Goal: Obtain resource: Download file/media

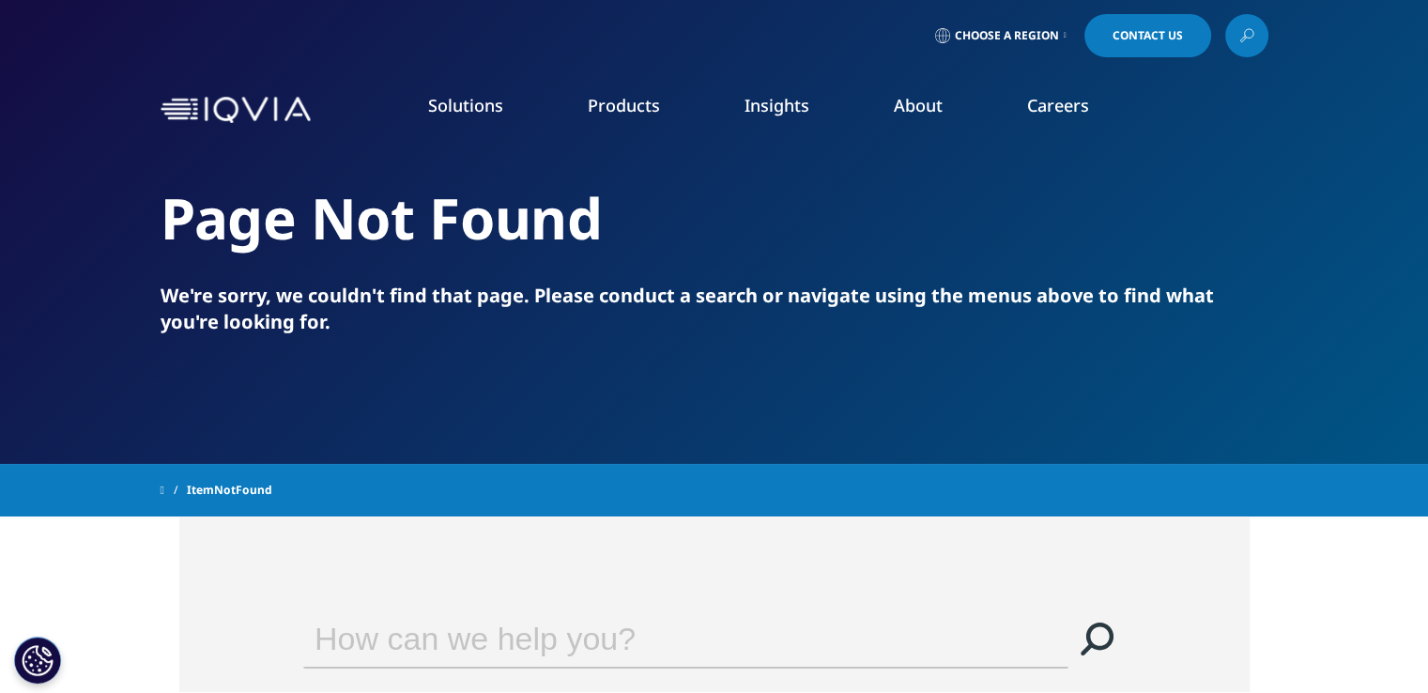
click at [216, 120] on img at bounding box center [236, 110] width 150 height 27
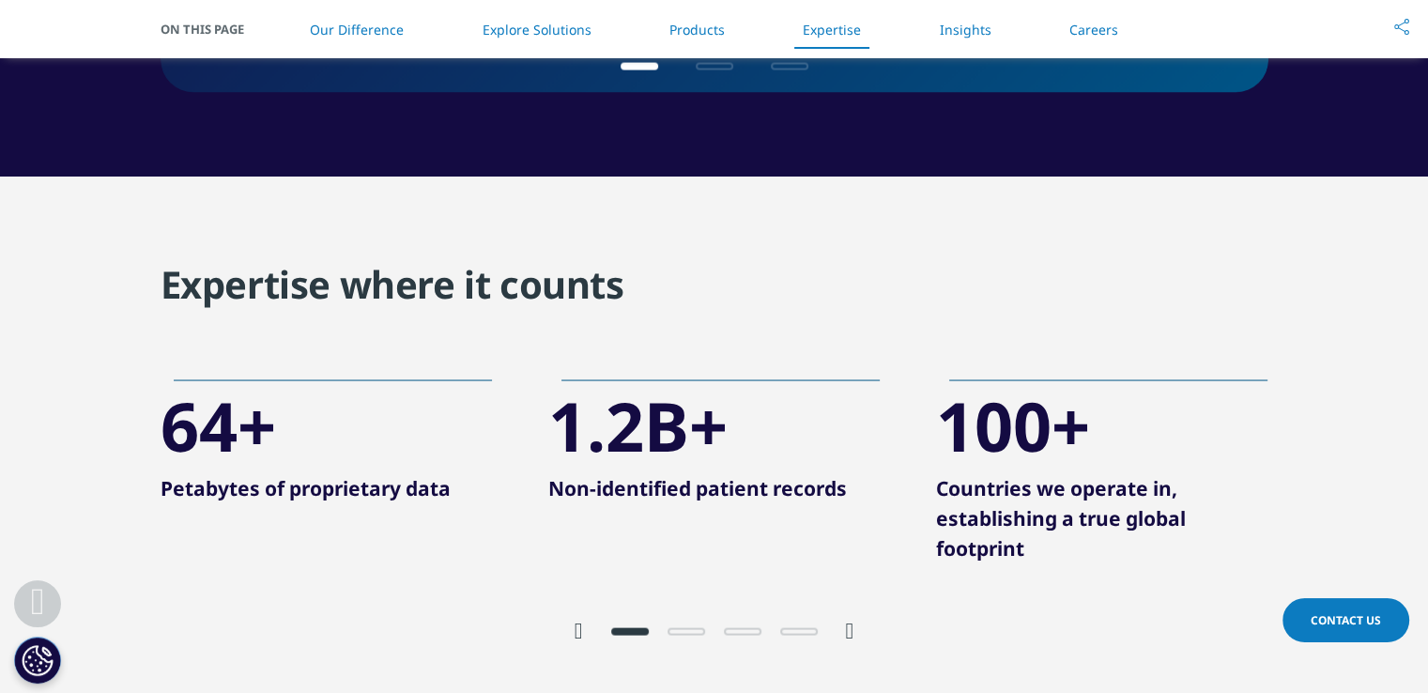
scroll to position [3544, 0]
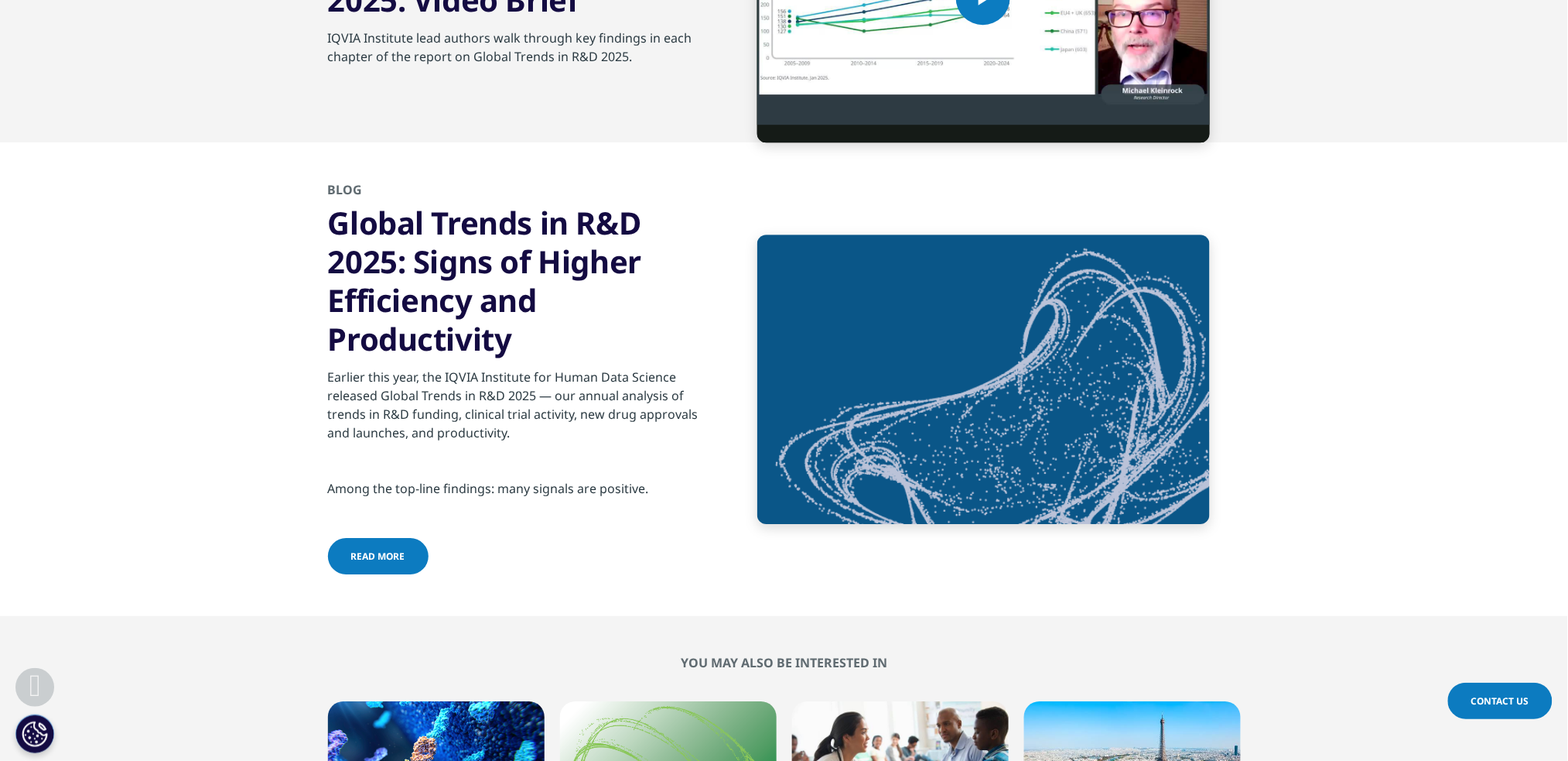
click at [407, 562] on link "read more" at bounding box center [378, 556] width 101 height 36
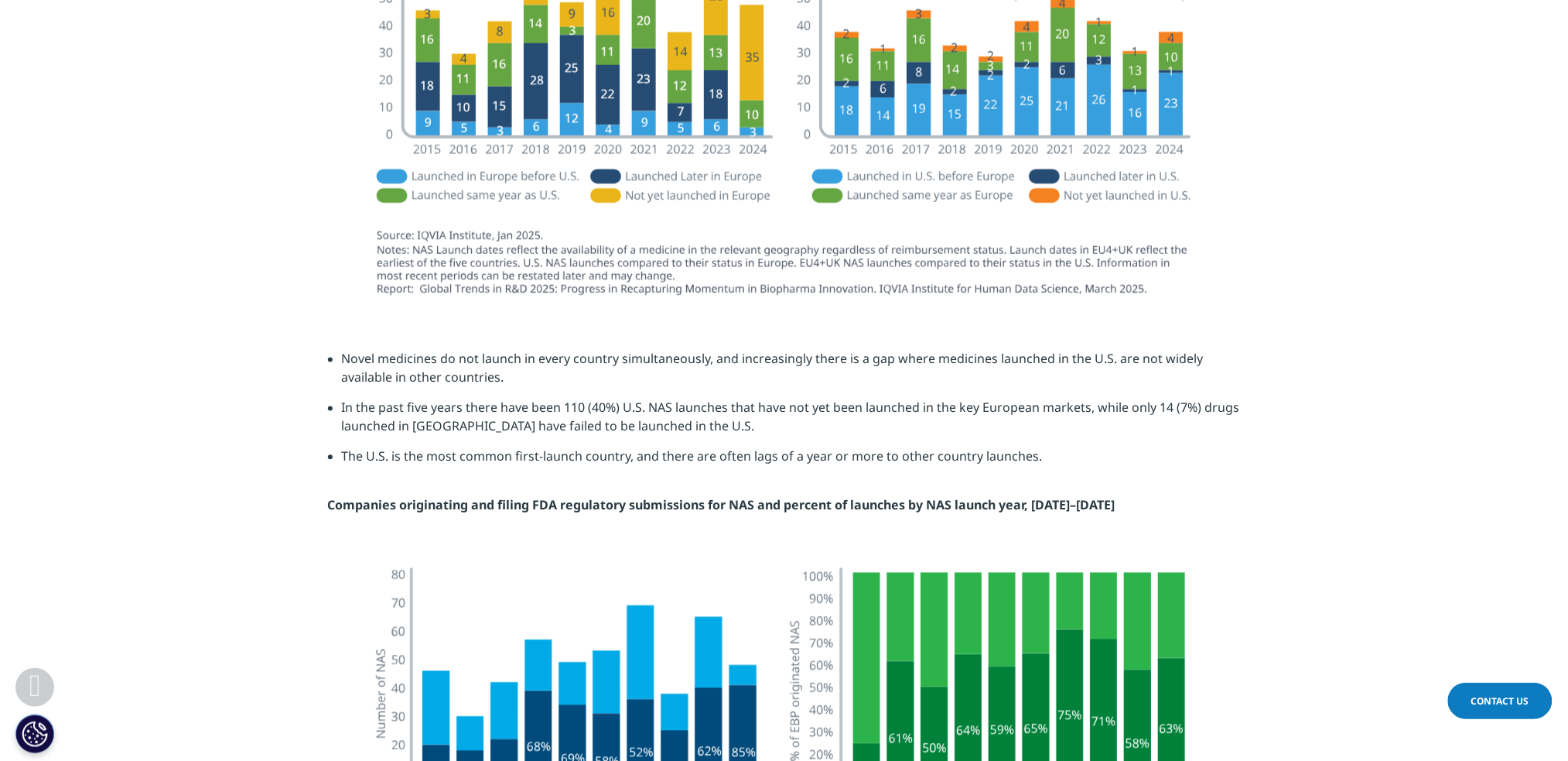
scroll to position [3008, 0]
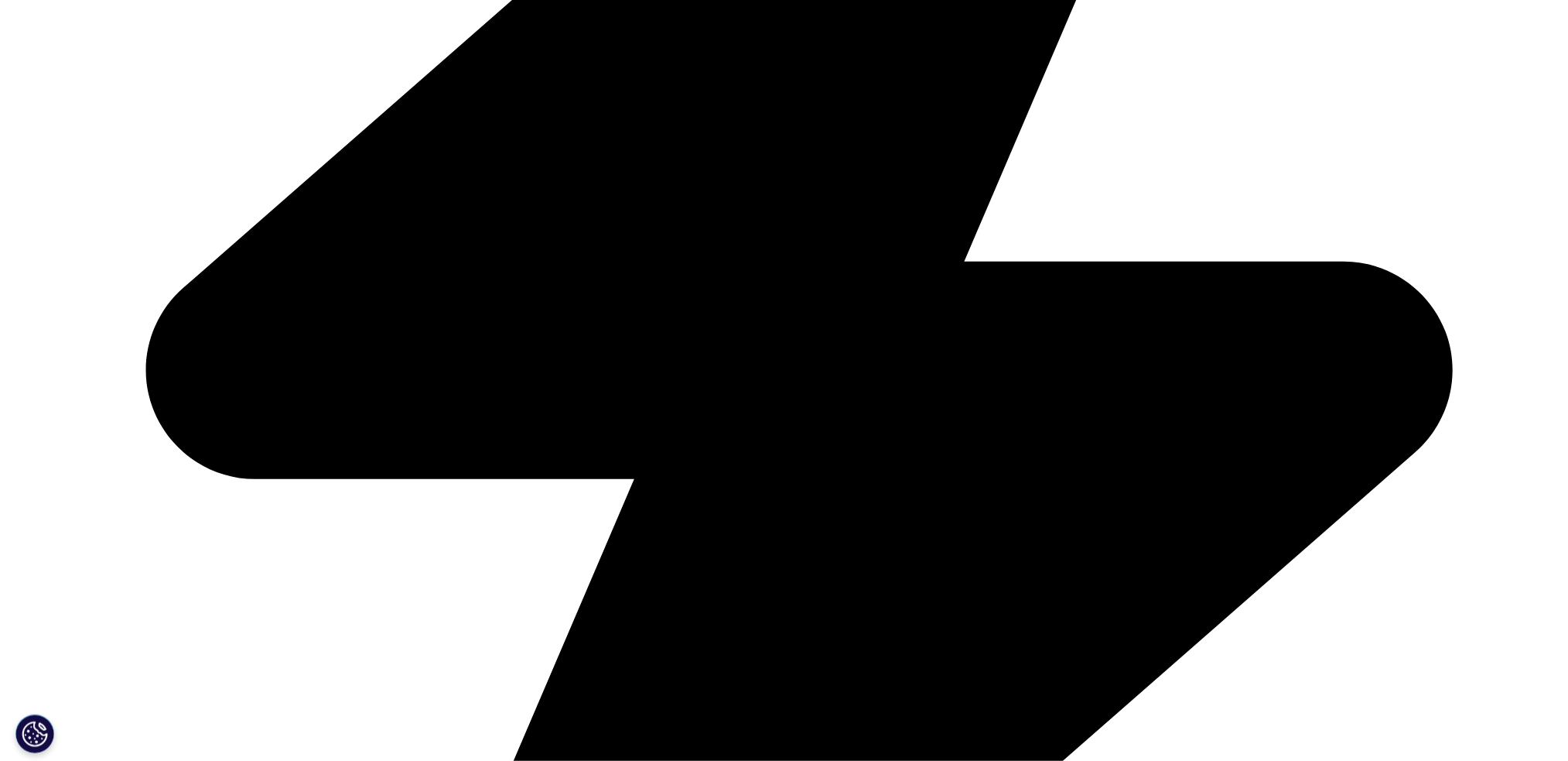
scroll to position [3123, 0]
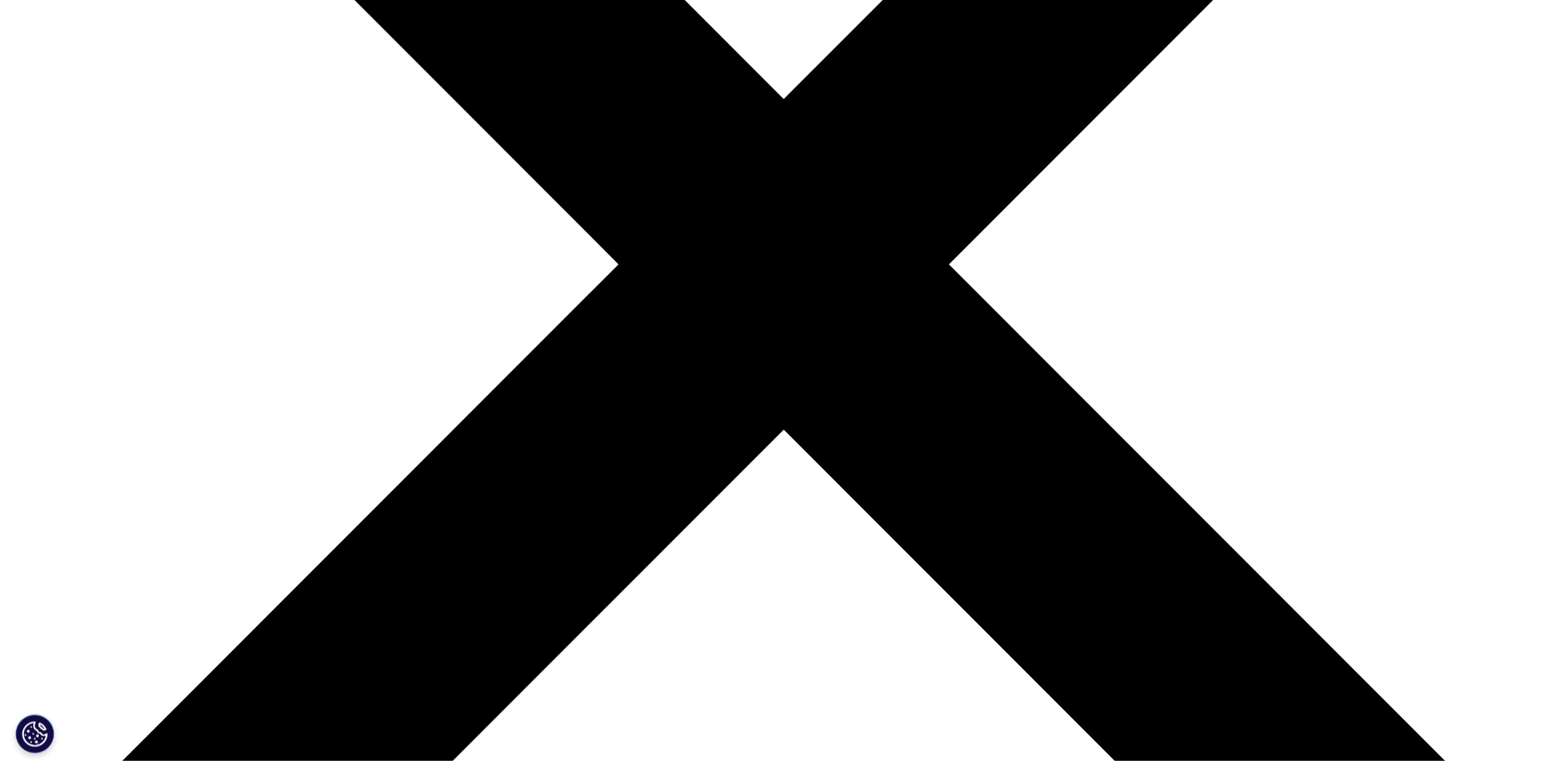
scroll to position [553, 0]
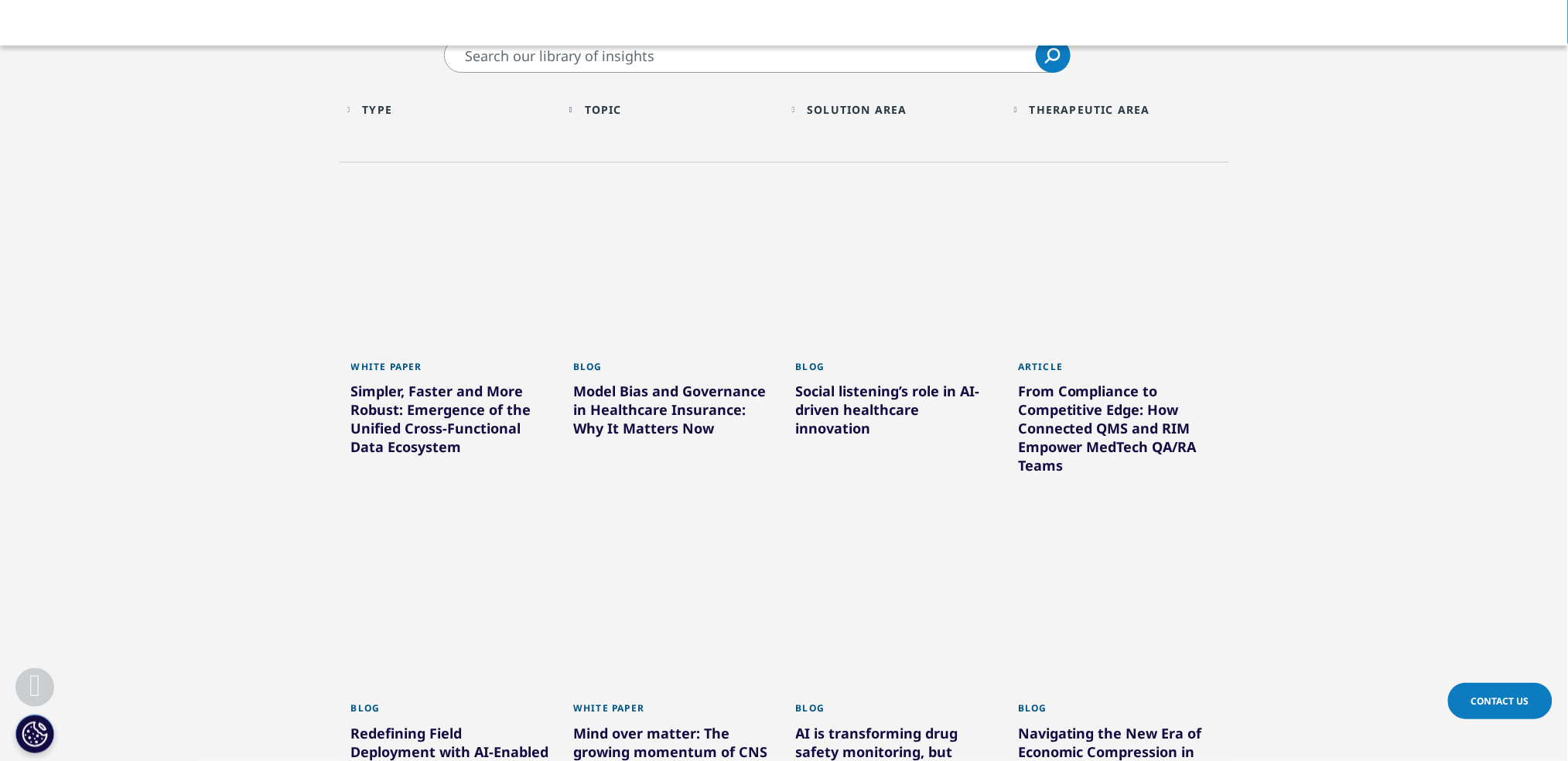
click at [444, 396] on div "Simpler, Faster and More Robust: Emergence of the Unified Cross-Functional Data…" at bounding box center [451, 422] width 199 height 81
click at [688, 385] on div "Model Bias and Governance in Healthcare Insurance: Why It Matters Now" at bounding box center [673, 412] width 199 height 62
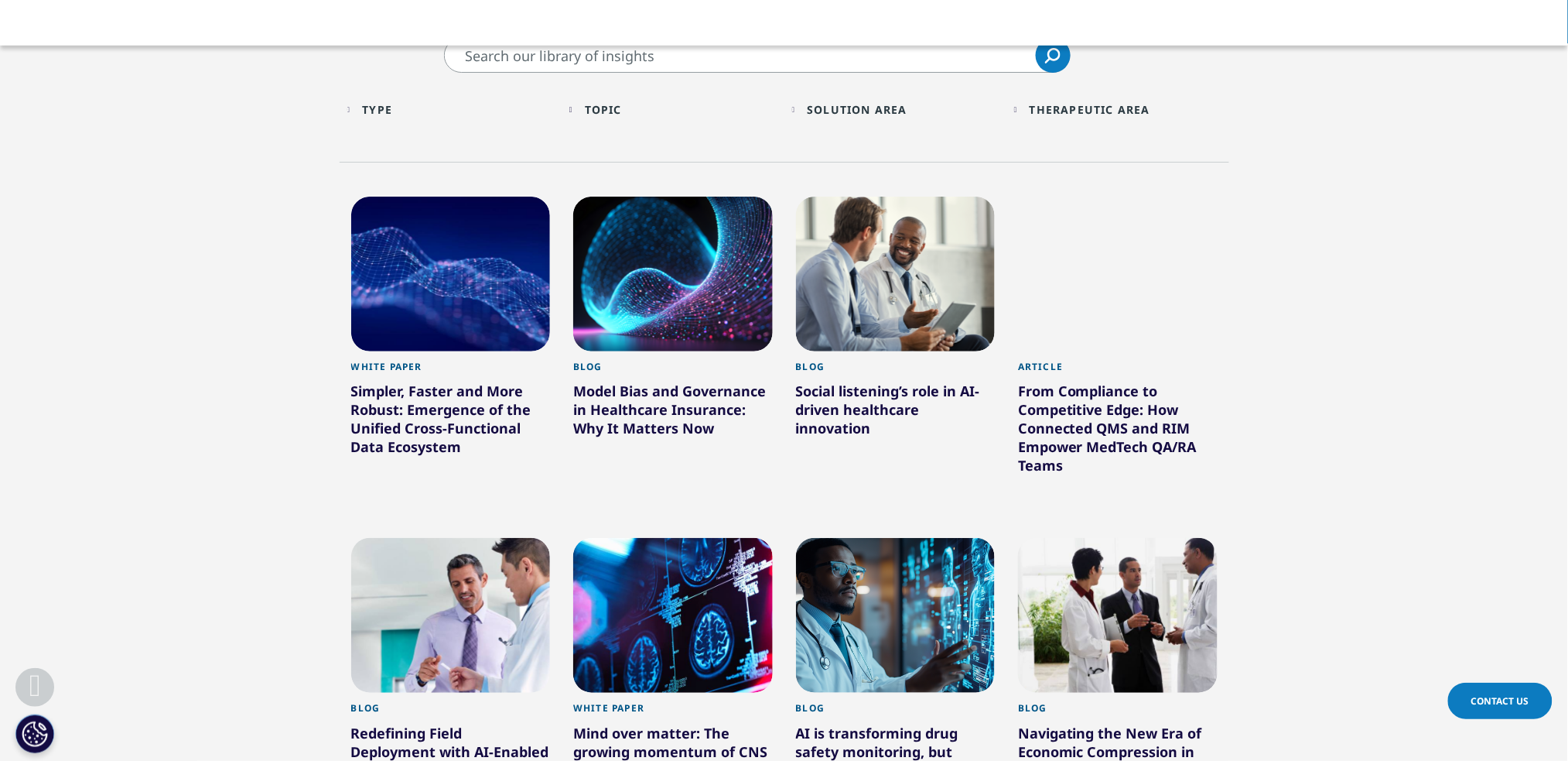
click at [456, 401] on div "Simpler, Faster and More Robust: Emergence of the Unified Cross-Functional Data…" at bounding box center [451, 422] width 199 height 81
click at [439, 312] on div at bounding box center [451, 274] width 199 height 155
click at [695, 289] on div at bounding box center [673, 274] width 199 height 155
click at [970, 250] on div at bounding box center [896, 274] width 199 height 155
click at [874, 395] on div "Social listening’s role in AI-driven healthcare innovation" at bounding box center [896, 412] width 199 height 62
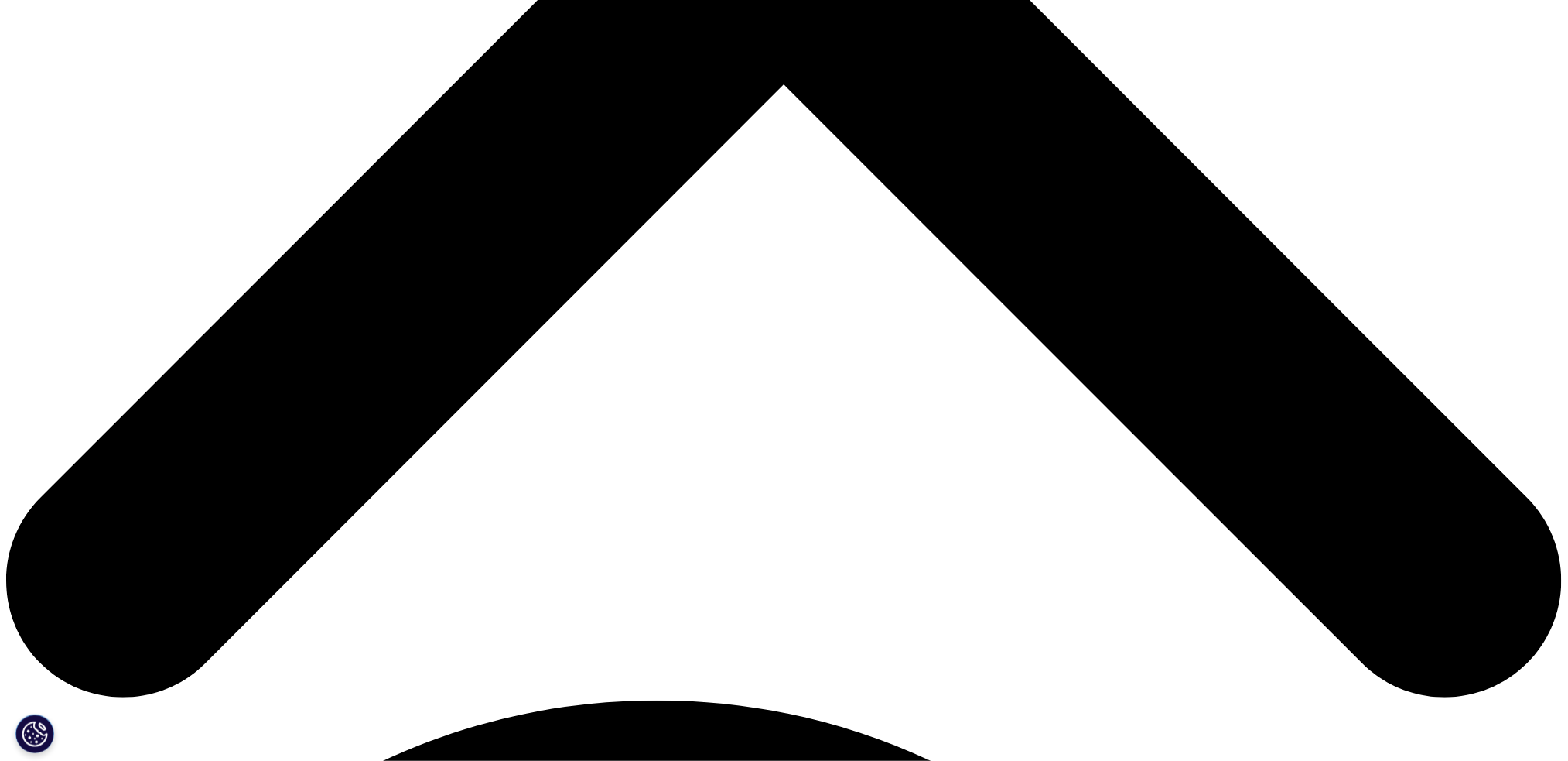
scroll to position [884, 0]
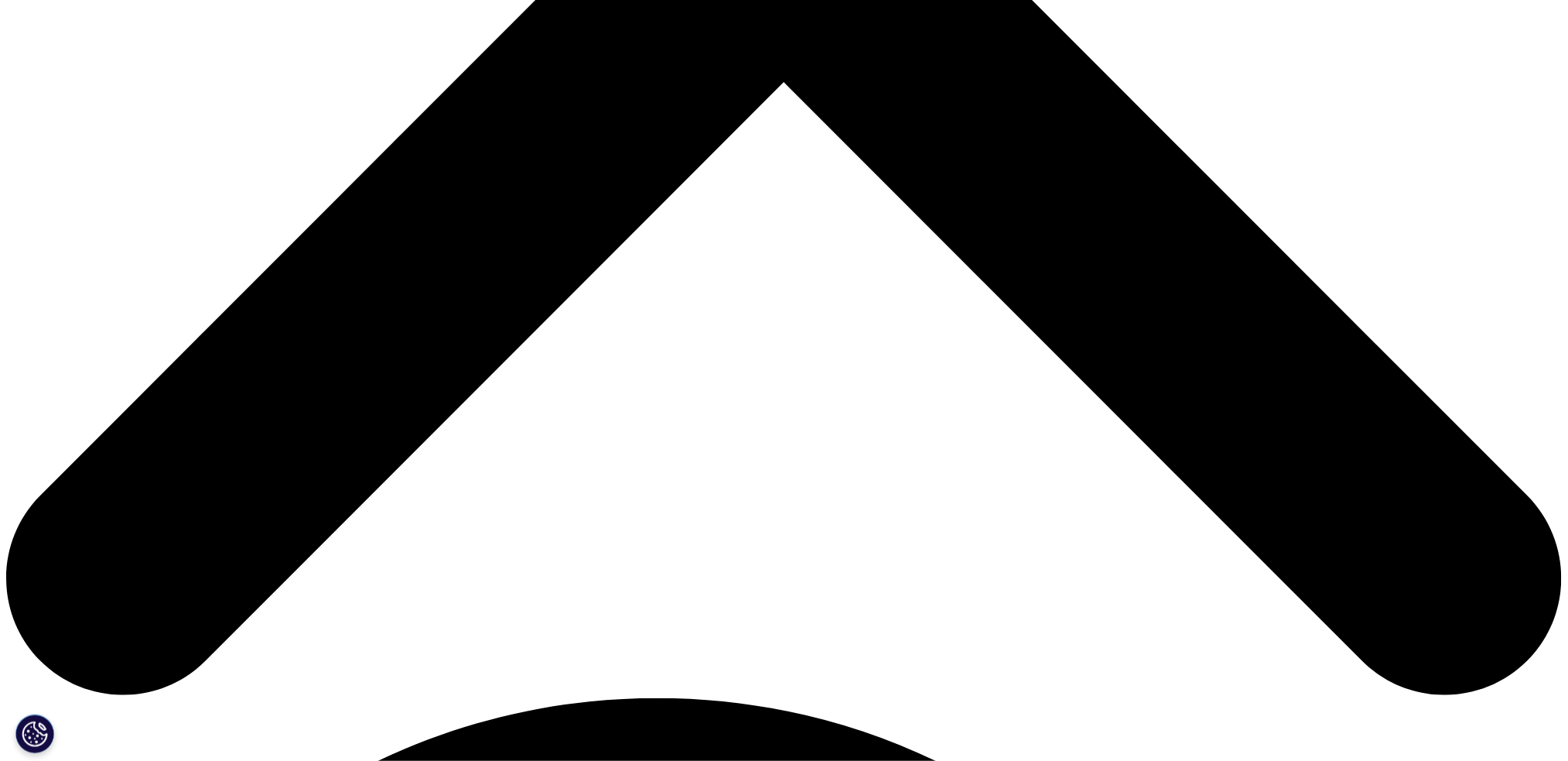
type input "Abdul"
type input "Rafey"
type input "abdulrafey12200324@gmail.com"
select select "Pakistan"
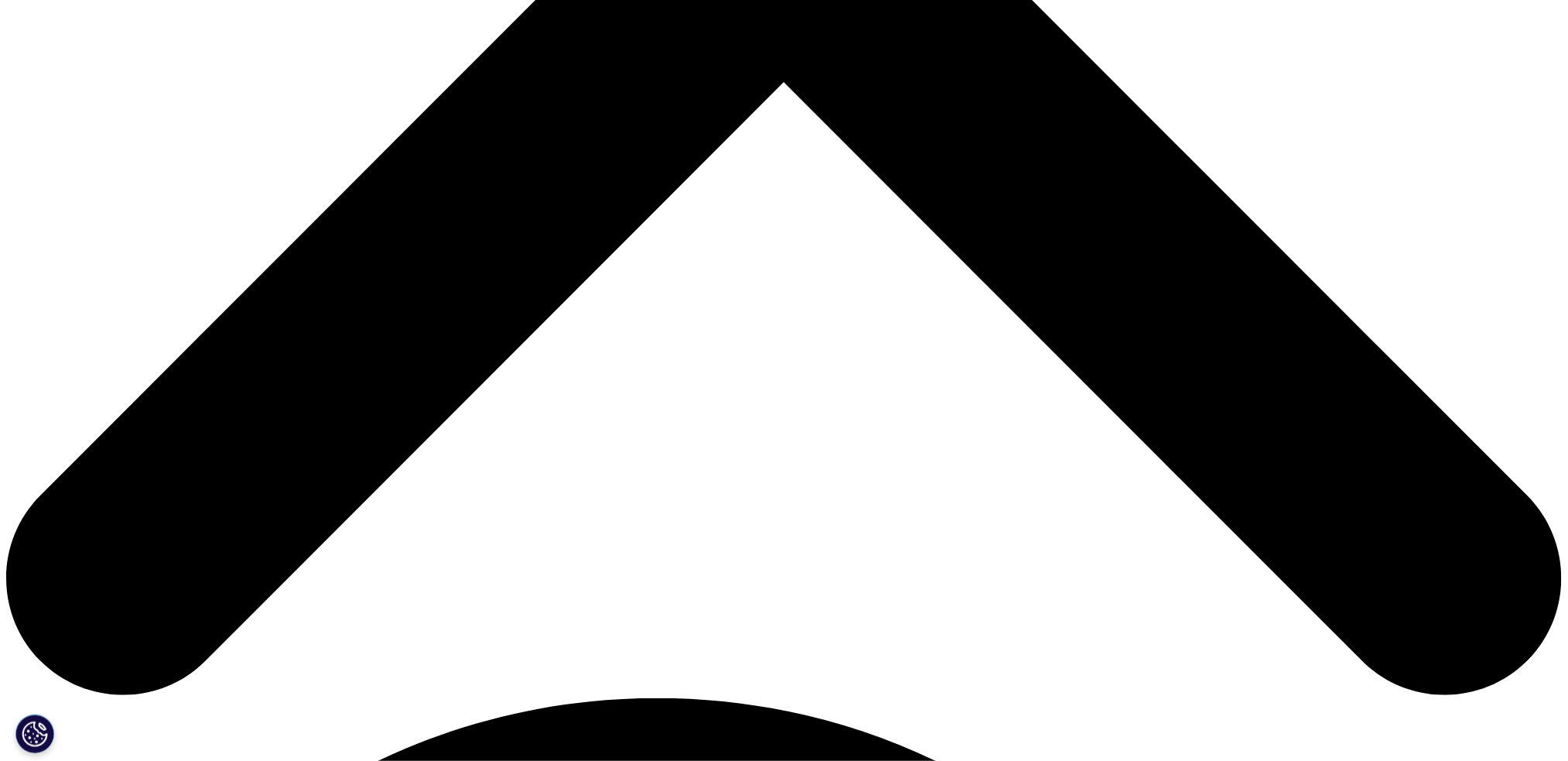
type input "xaas"
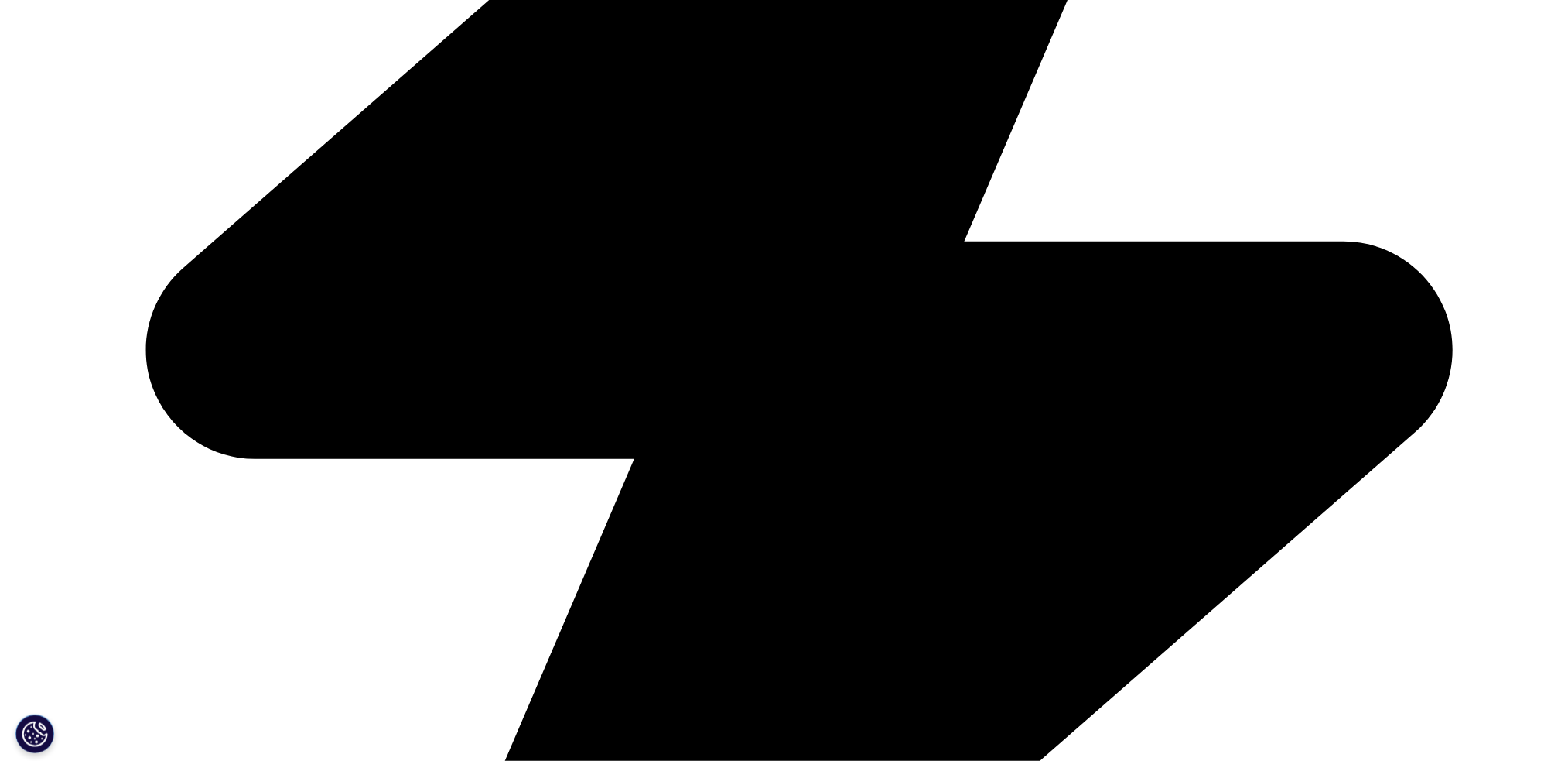
type input "DDa"
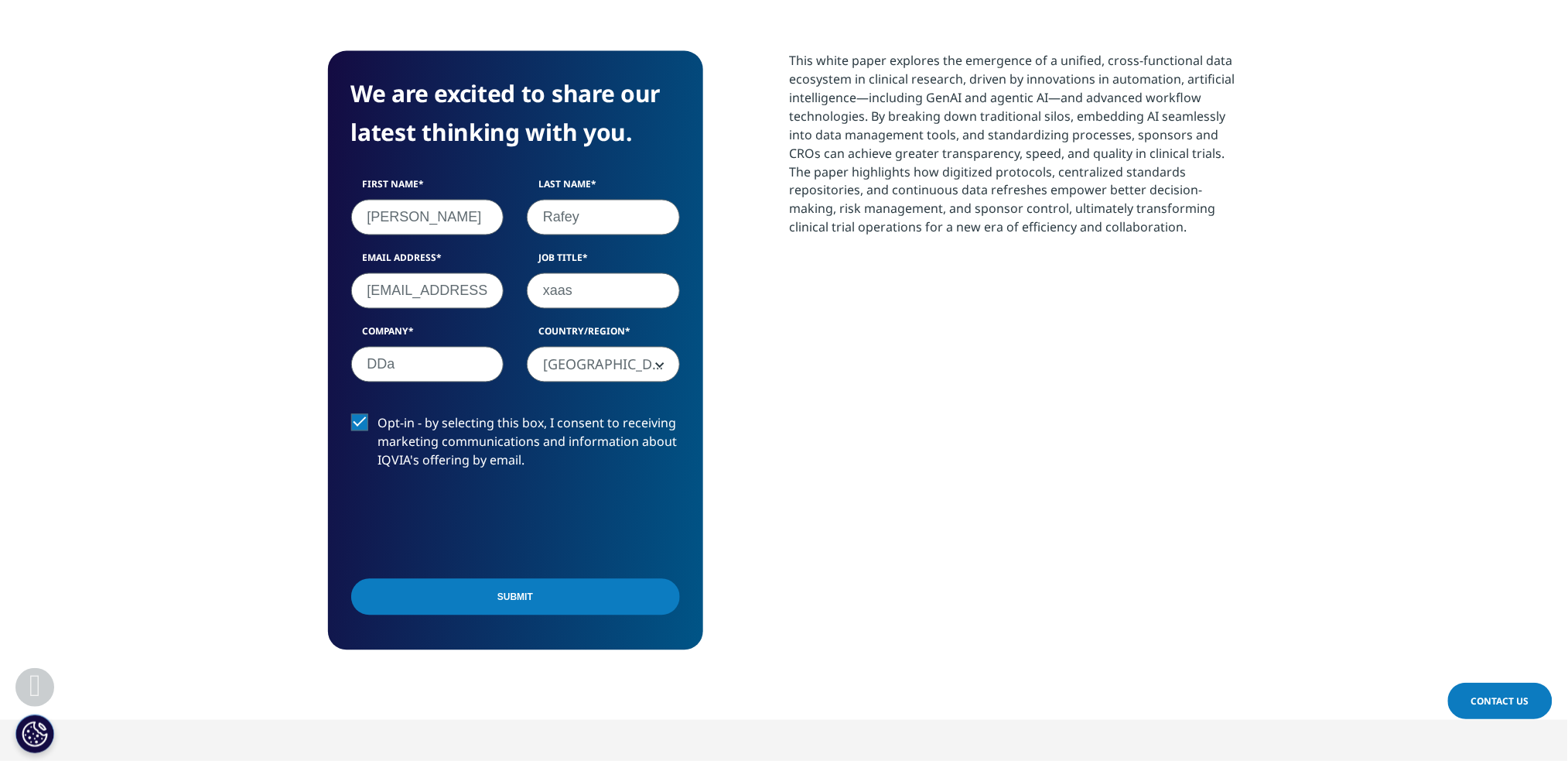
click at [530, 590] on input "Submit" at bounding box center [515, 597] width 329 height 36
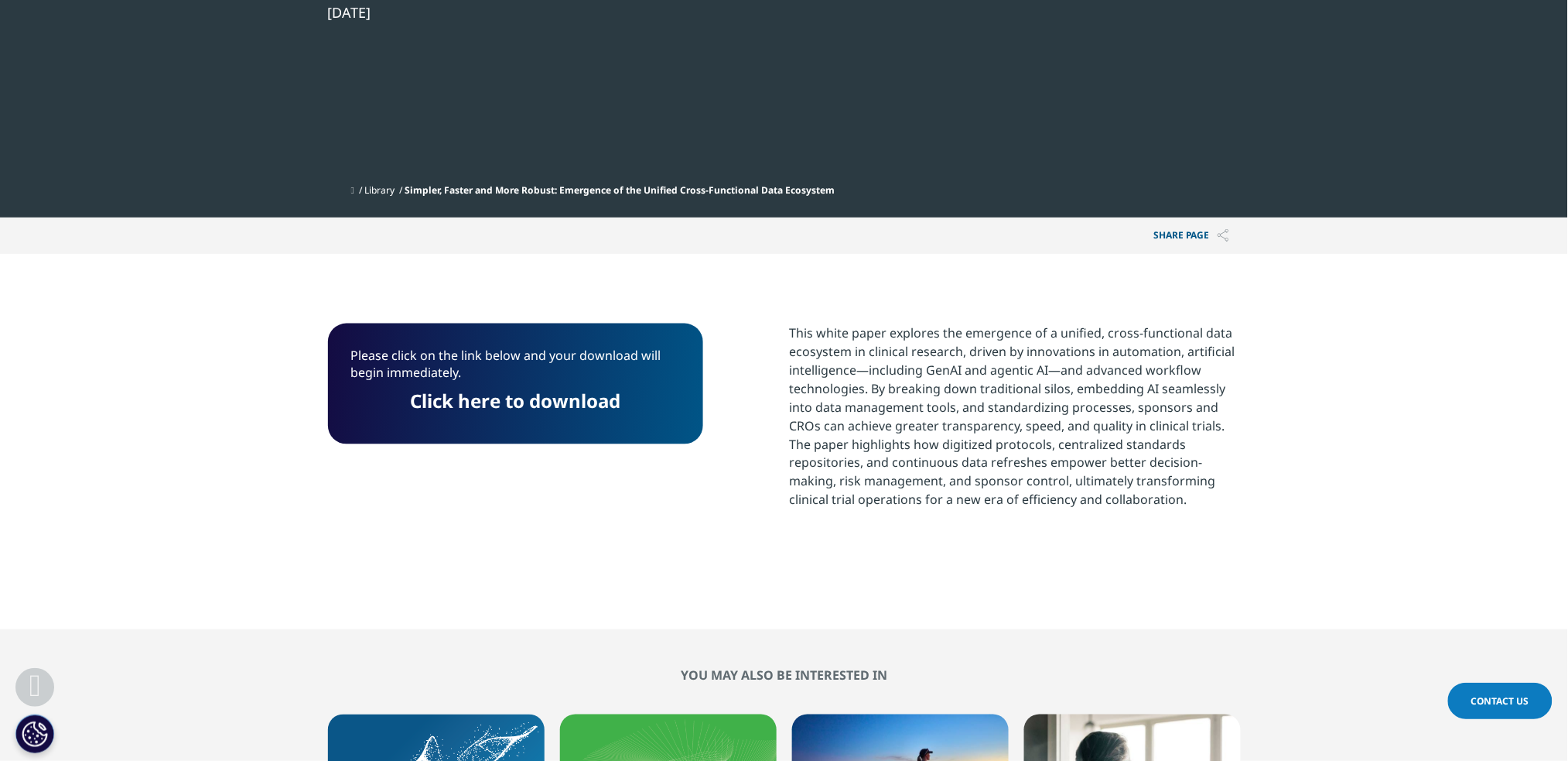
scroll to position [611, 0]
click at [541, 391] on link "Click here to download" at bounding box center [514, 401] width 210 height 26
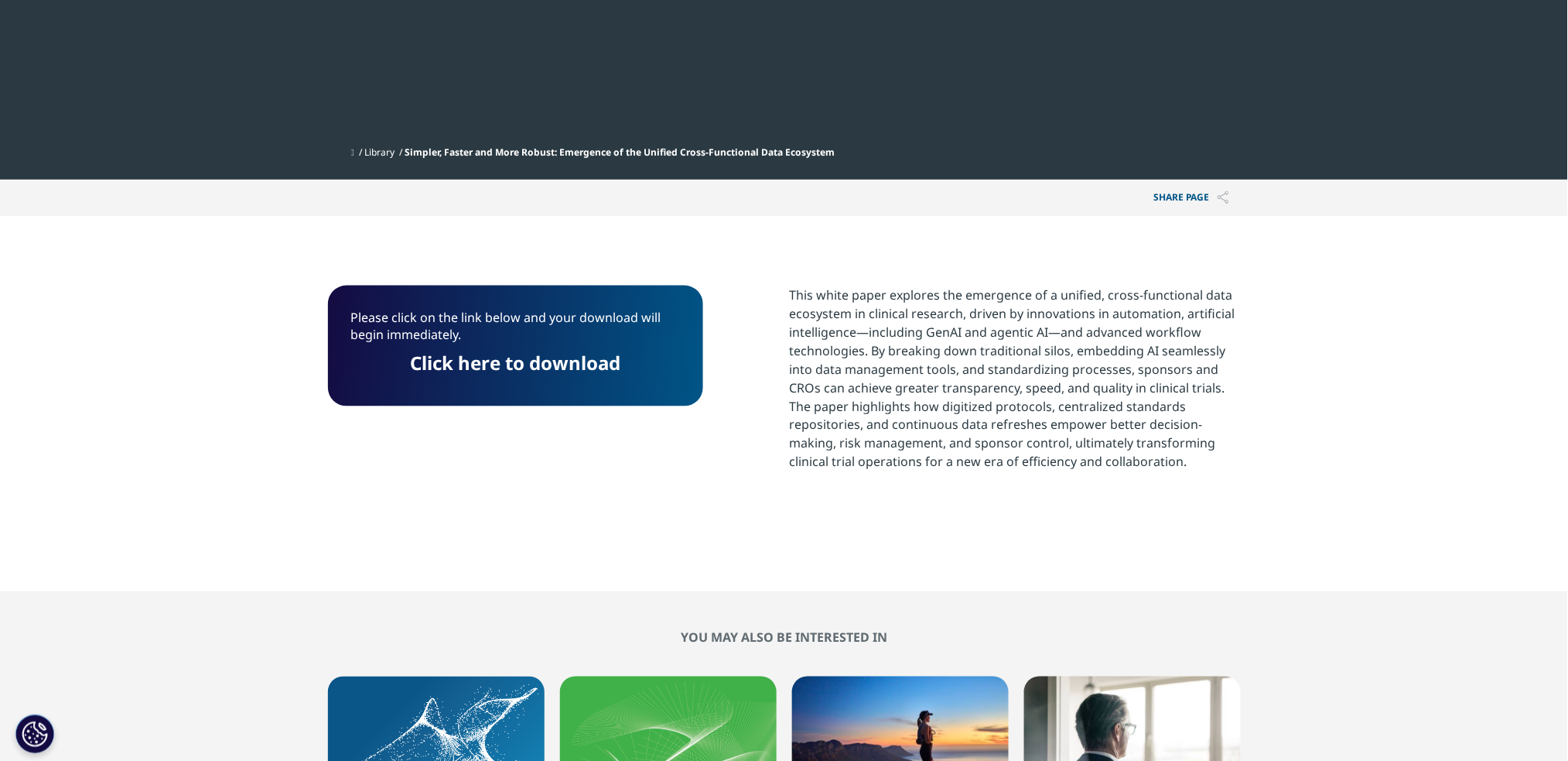
scroll to position [0, 0]
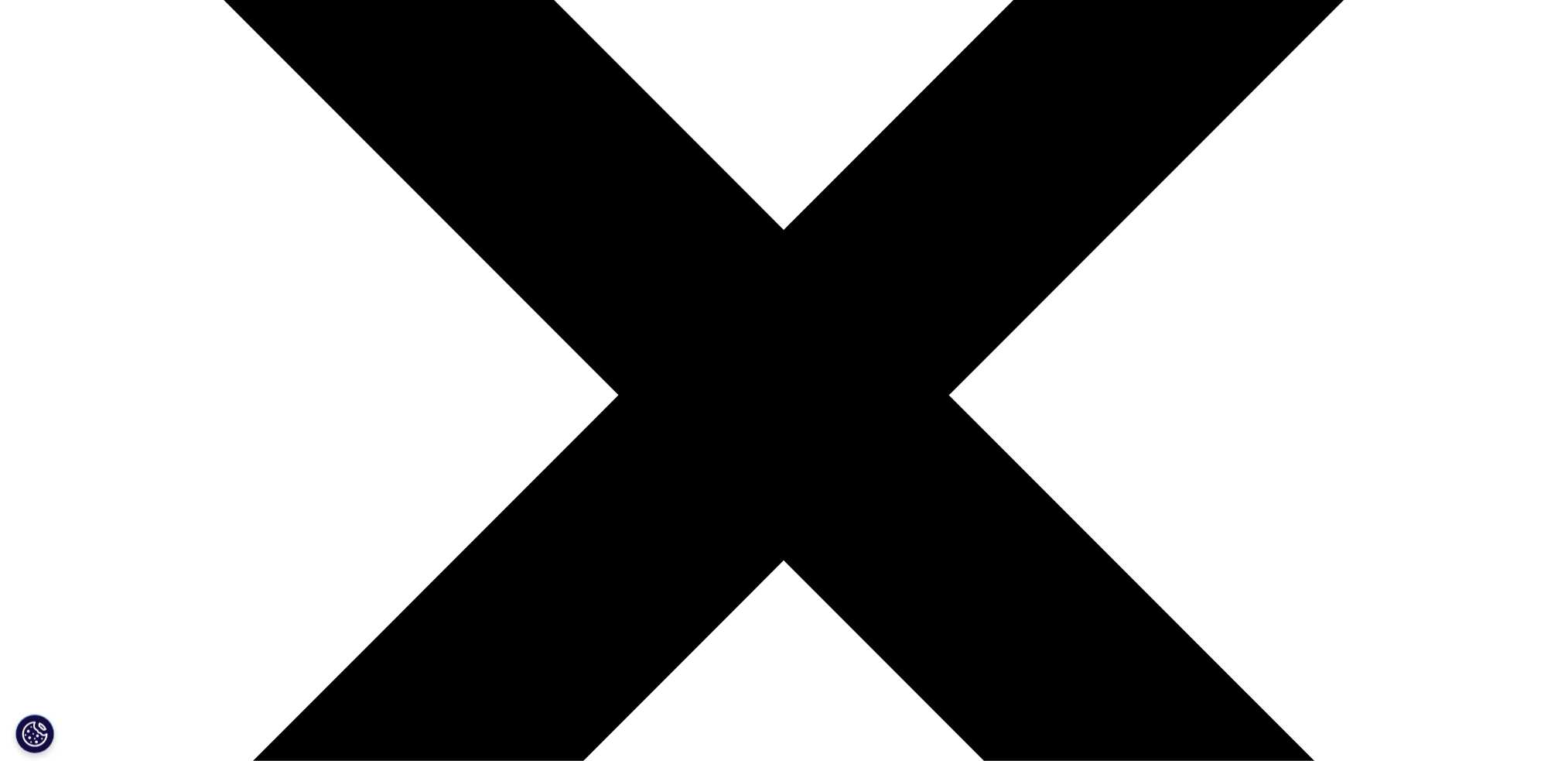
scroll to position [410, 0]
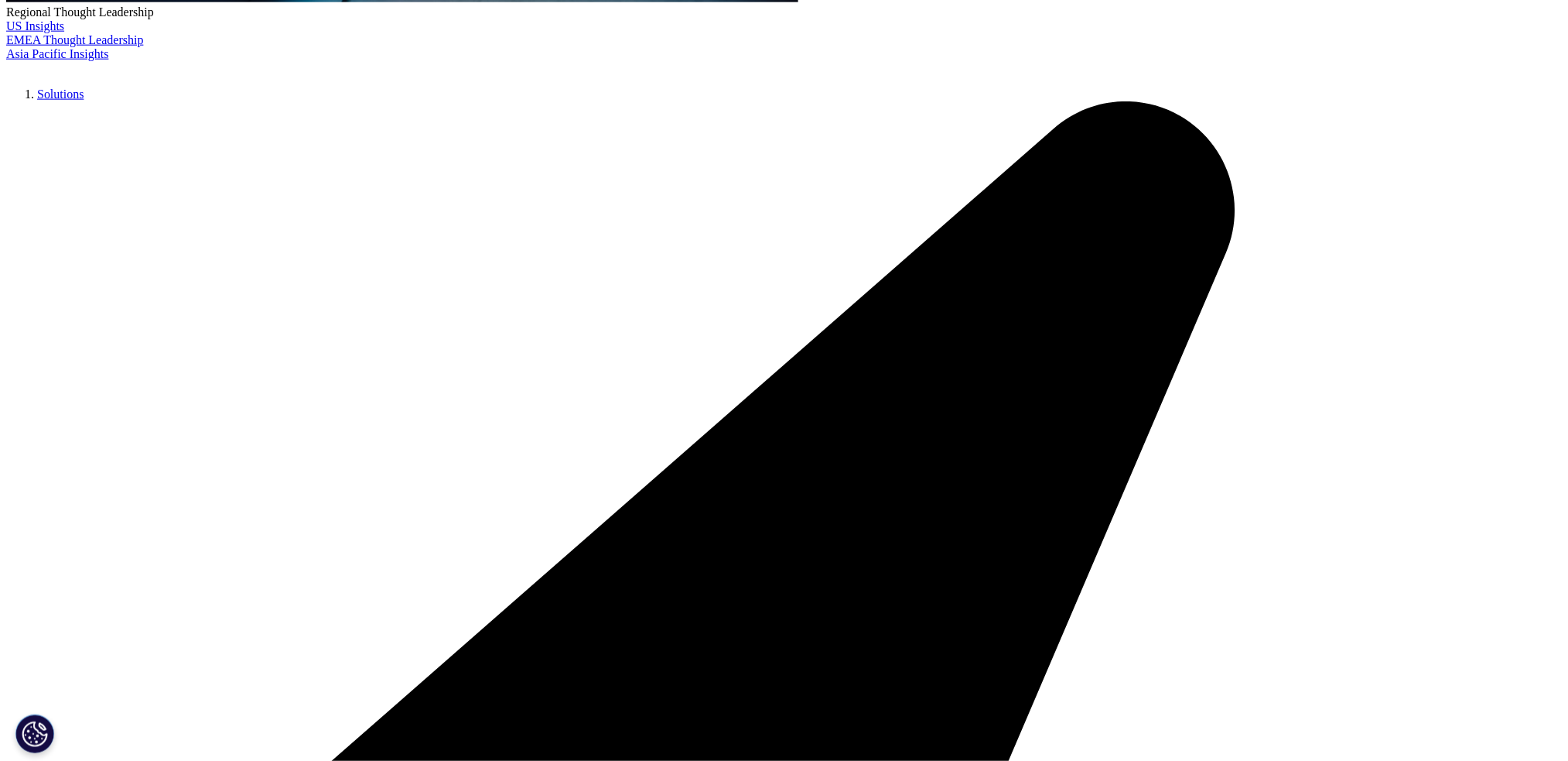
scroll to position [700, 0]
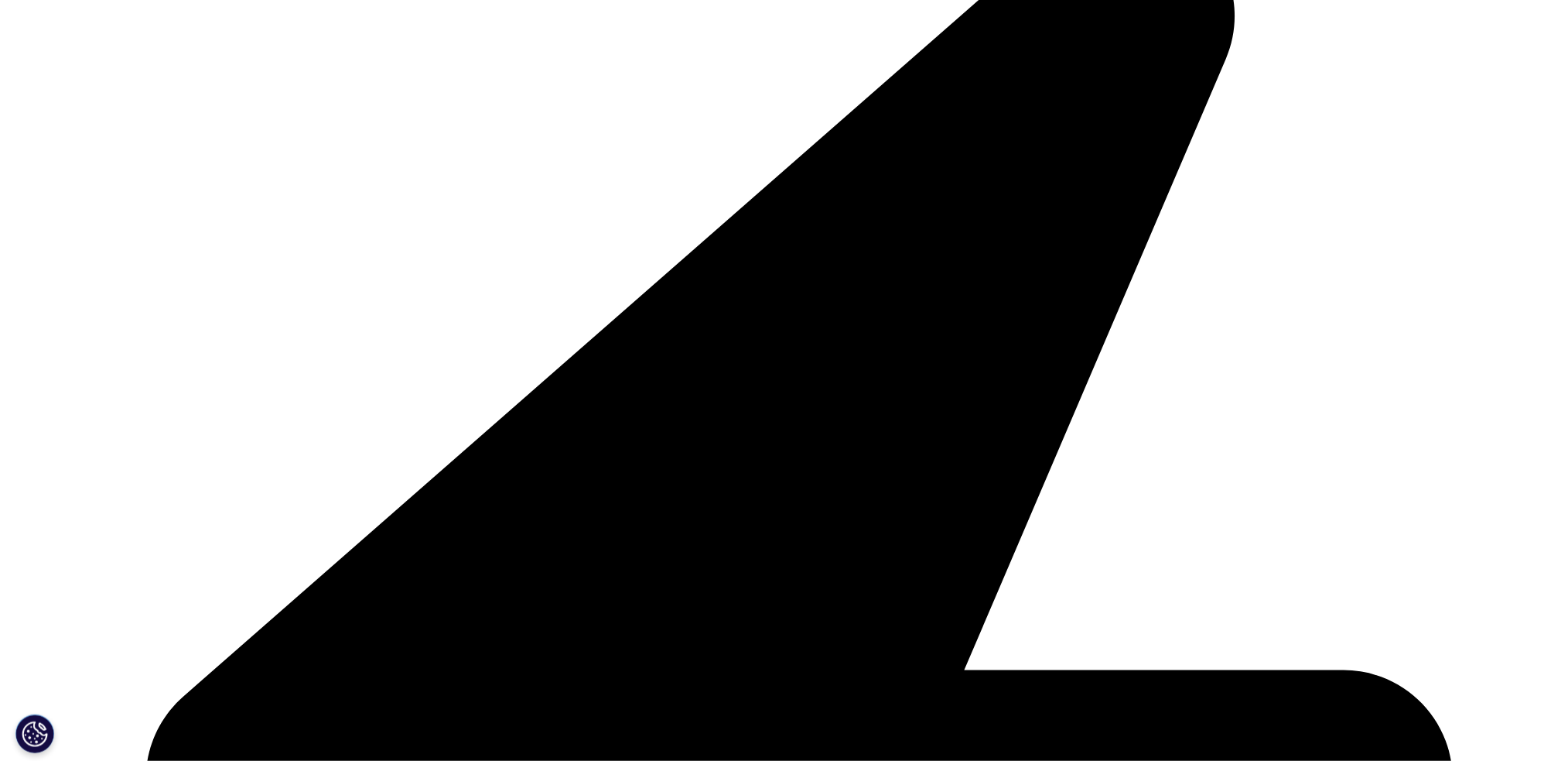
scroll to position [894, 0]
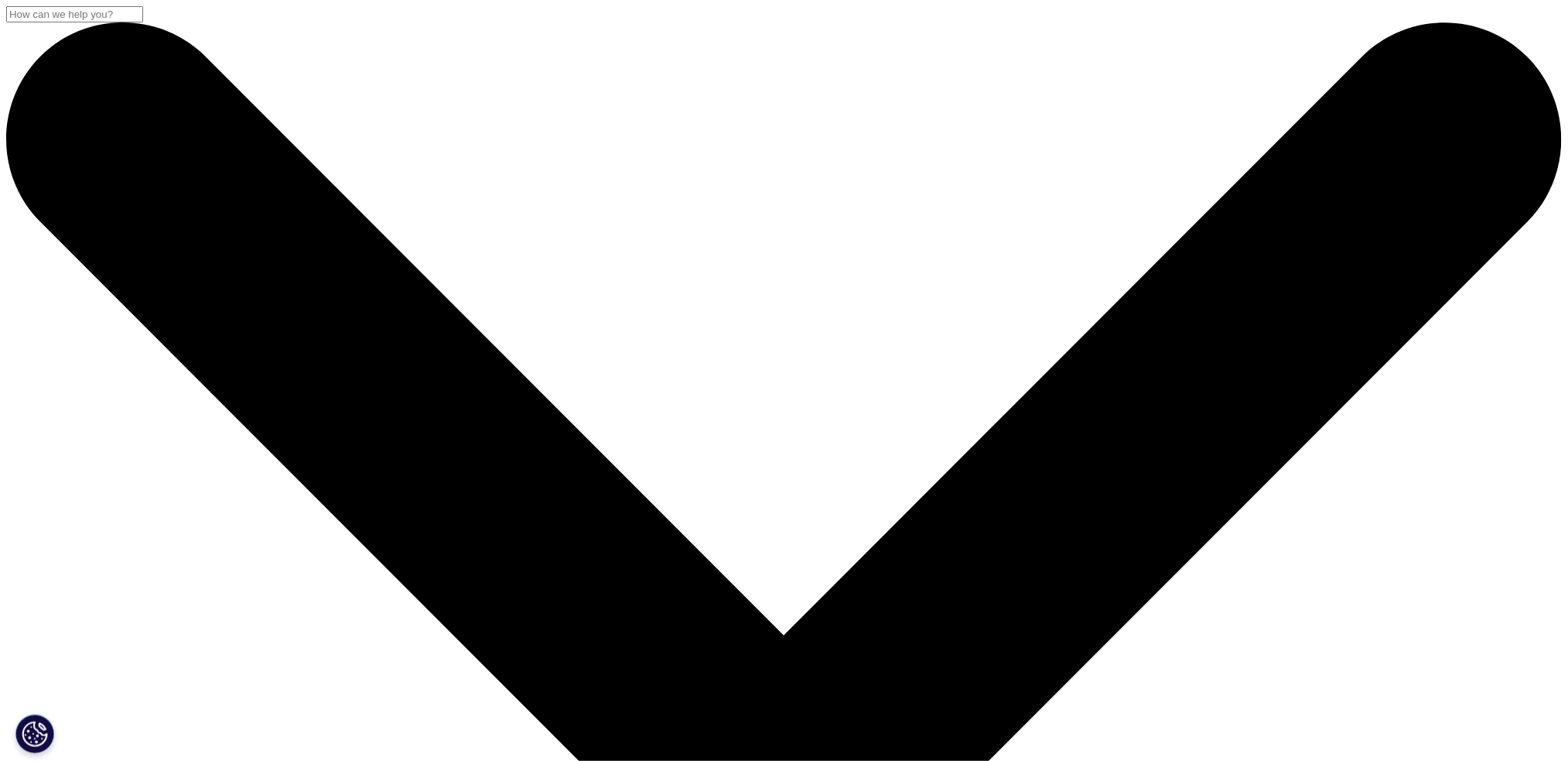
copy div "Social listening’s role in AI-driven healthcare innovation"
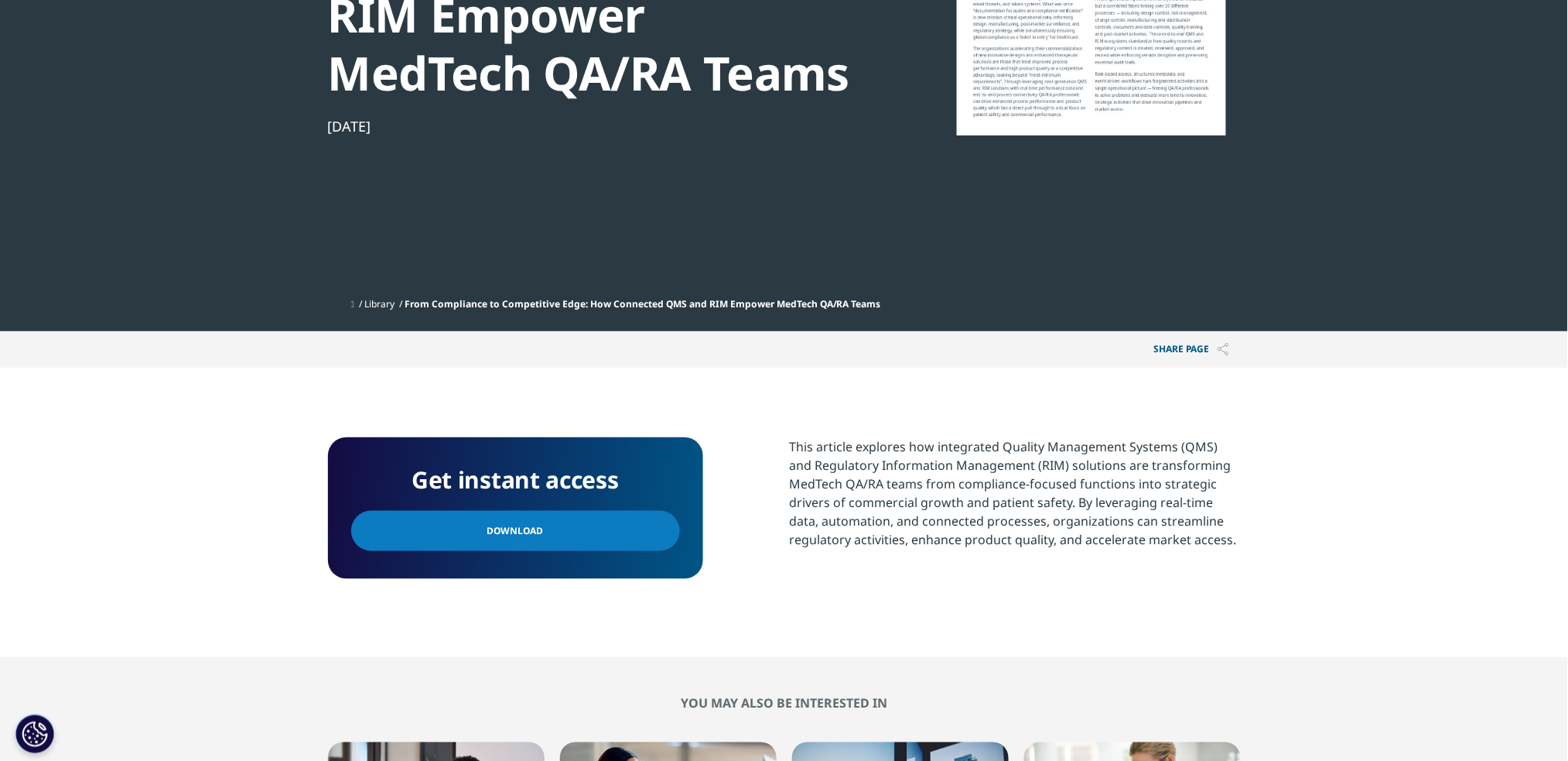
scroll to position [403, 0]
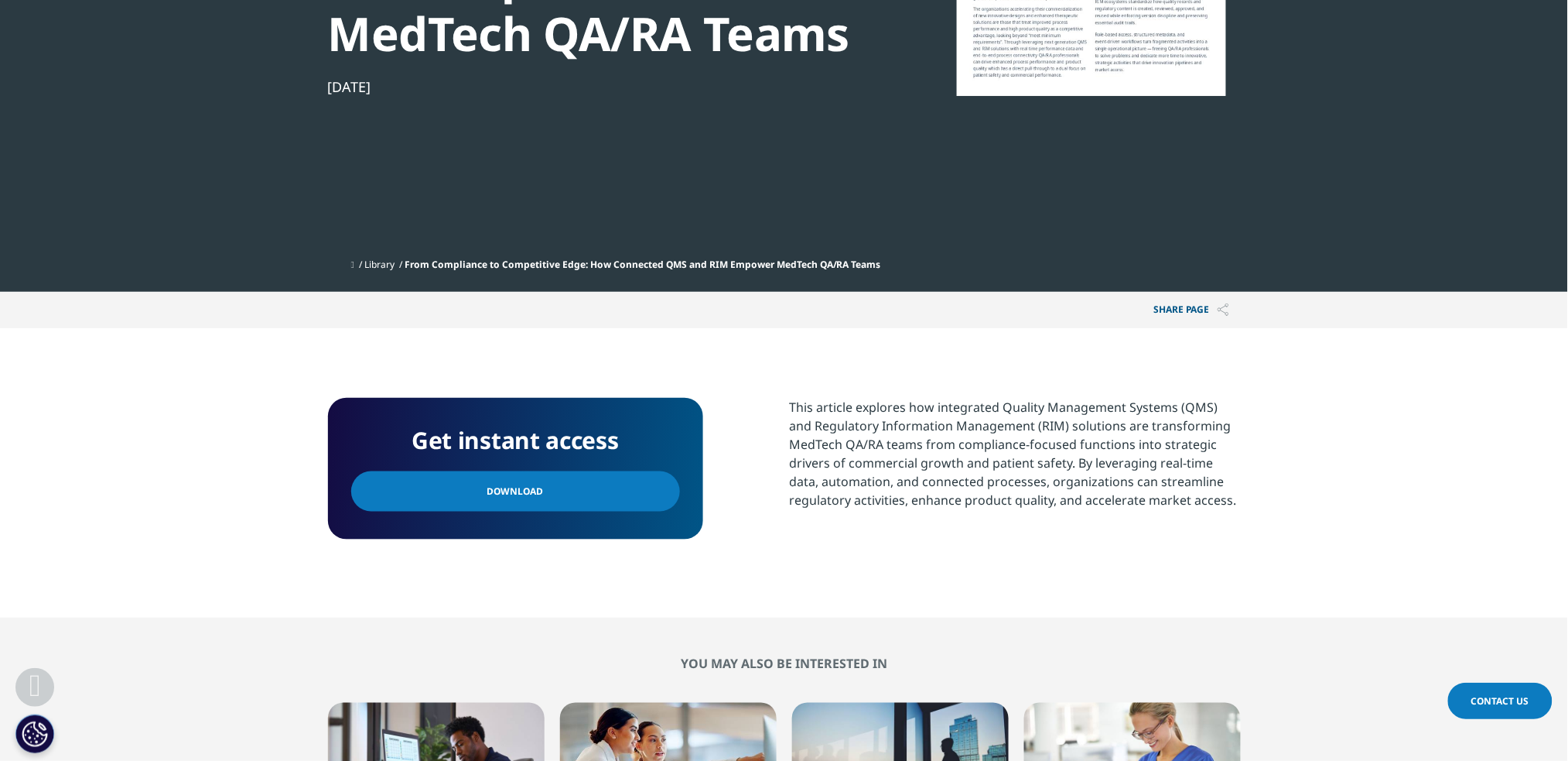
click at [603, 486] on link "Download" at bounding box center [515, 491] width 329 height 40
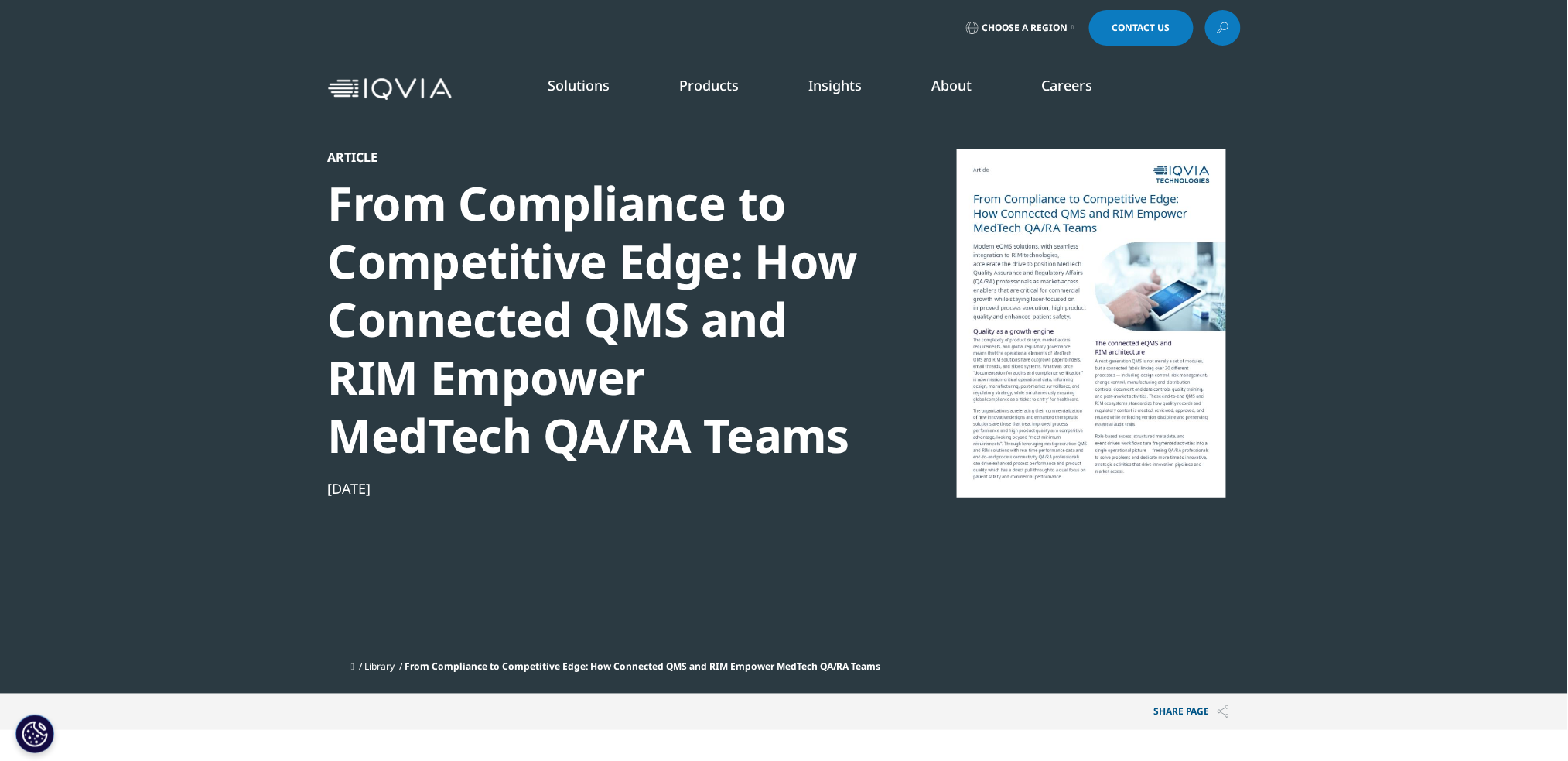
scroll to position [0, 0]
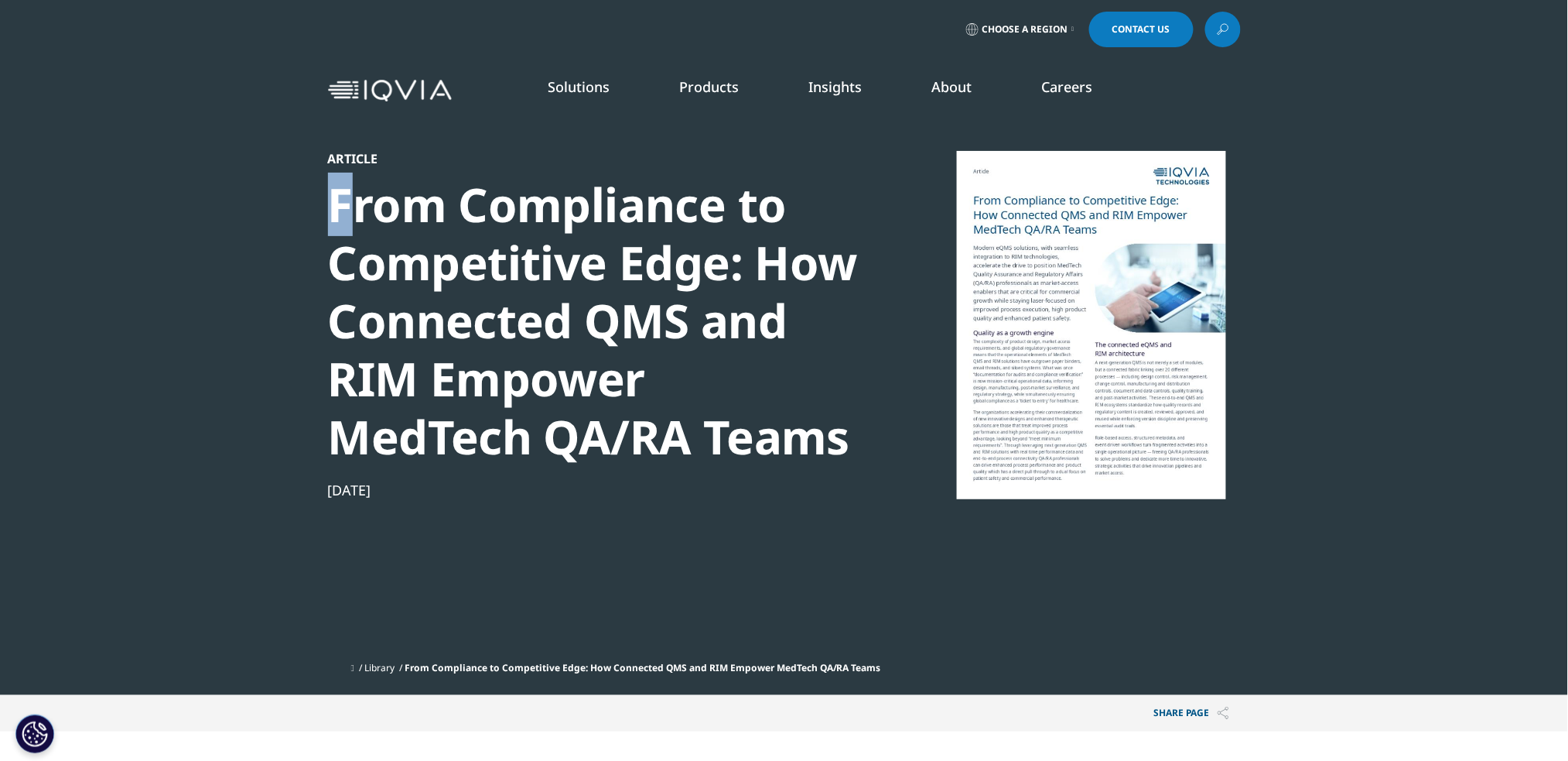
drag, startPoint x: 309, startPoint y: 186, endPoint x: 359, endPoint y: 195, distance: 50.8
click at [359, 195] on section "Article From Compliance to Competitive Edge: How Connected QMS and RIM Empower …" at bounding box center [784, 347] width 1568 height 695
click at [278, 204] on section "Article From Compliance to Competitive Edge: How Connected QMS and RIM Empower …" at bounding box center [784, 347] width 1568 height 695
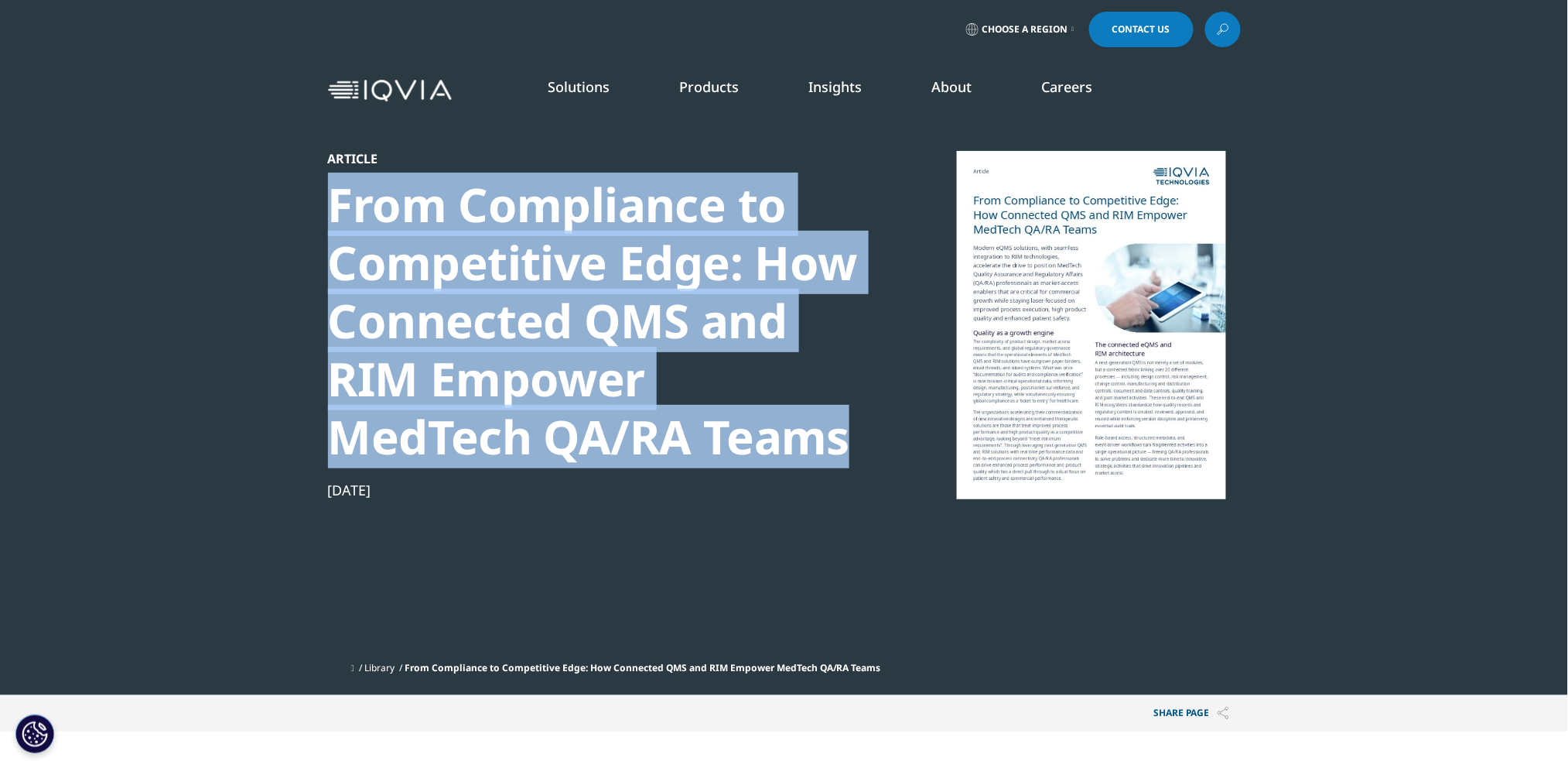
drag, startPoint x: 302, startPoint y: 179, endPoint x: 685, endPoint y: 451, distance: 469.8
click at [685, 451] on section "Article From Compliance to Competitive Edge: How Connected QMS and RIM Empower …" at bounding box center [784, 347] width 1568 height 695
copy div "From Compliance to Competitive Edge: How Connected QMS and RIM Empower MedTech …"
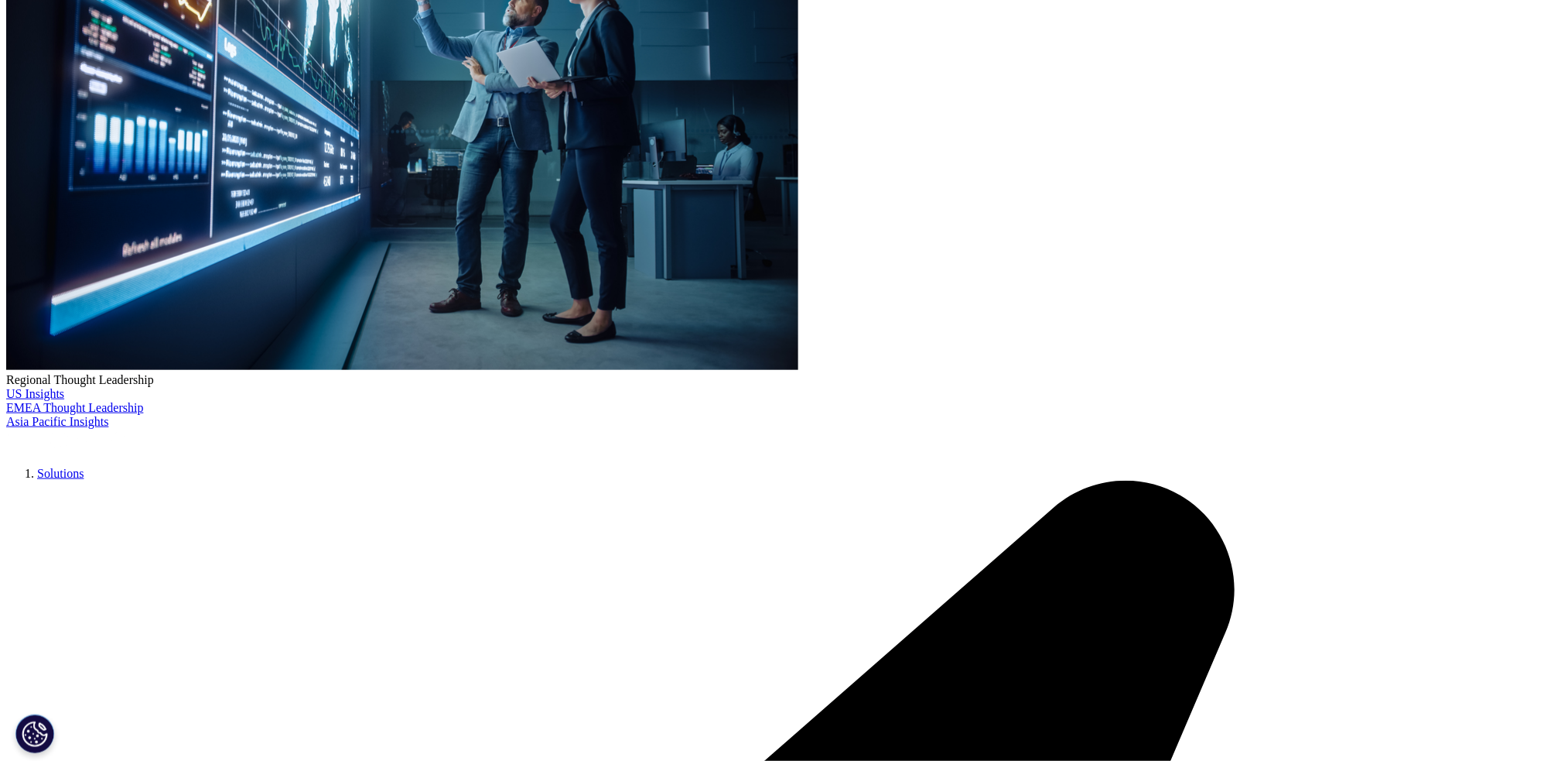
scroll to position [335, 0]
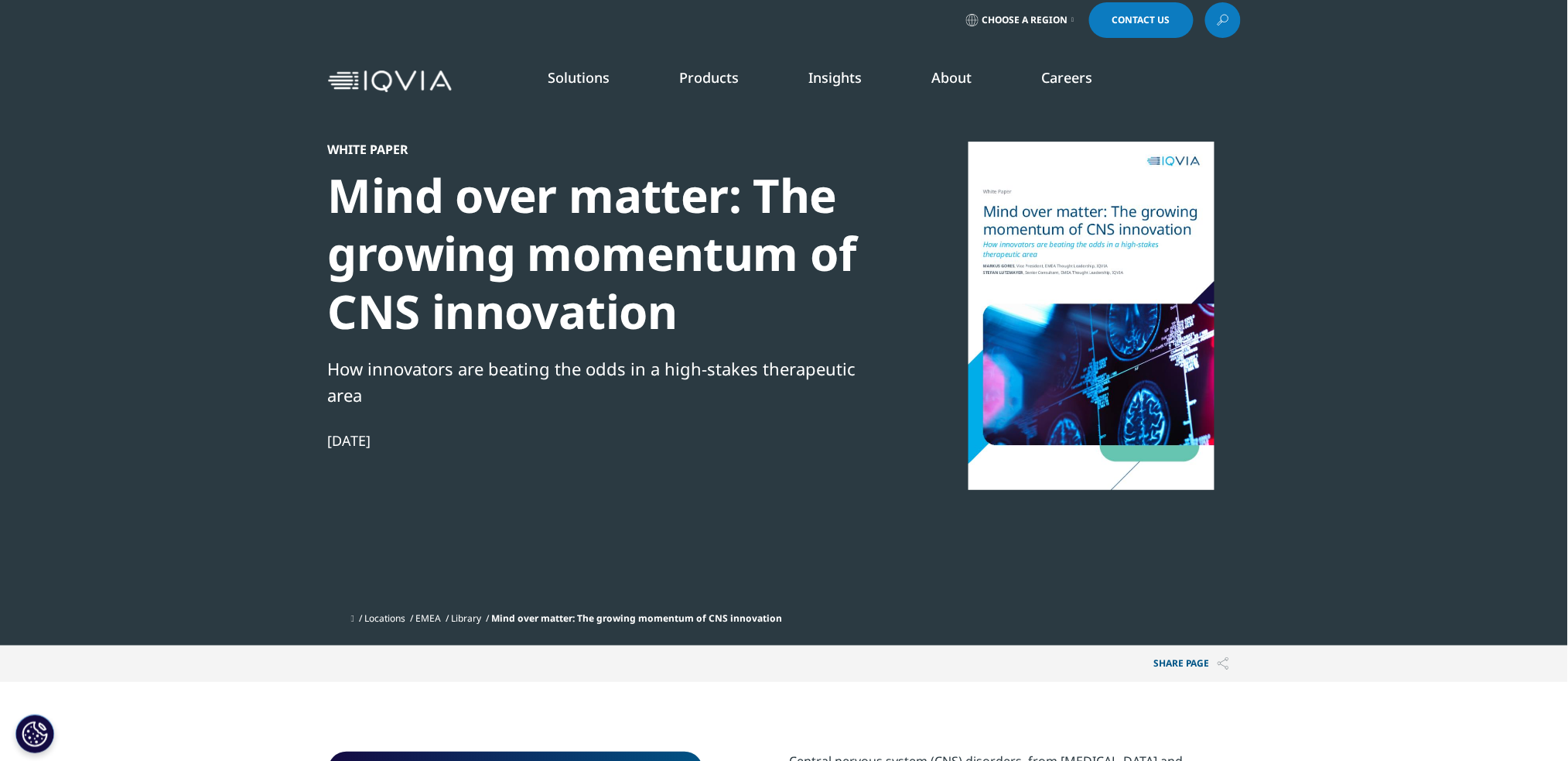
scroll to position [7, 0]
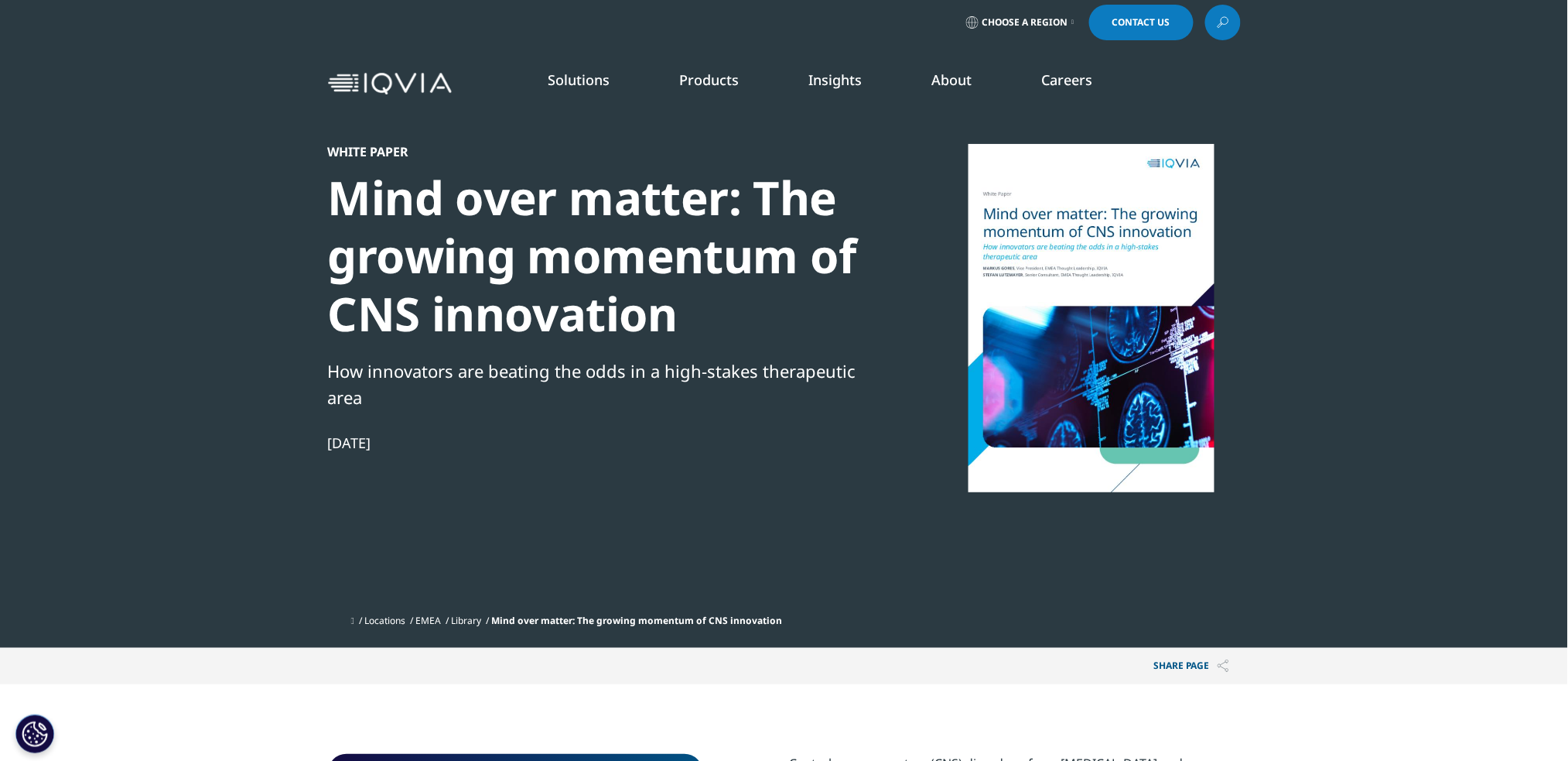
click at [691, 309] on div "Mind over matter: The growing momentum of CNS innovation" at bounding box center [593, 256] width 531 height 174
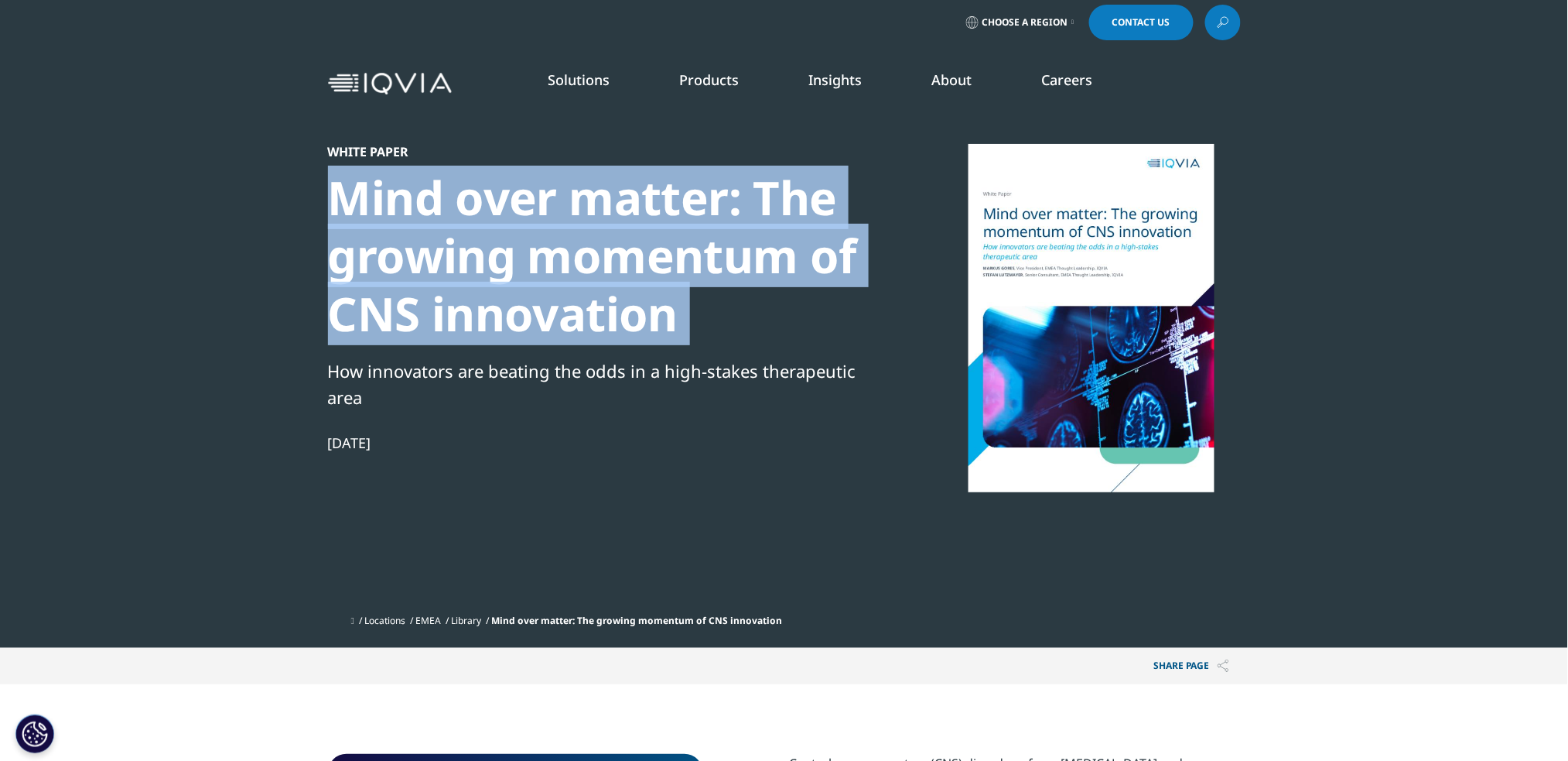
click at [691, 309] on div "Mind over matter: The growing momentum of CNS innovation" at bounding box center [593, 256] width 531 height 174
copy div "Mind over matter: The growing momentum of CNS innovation"
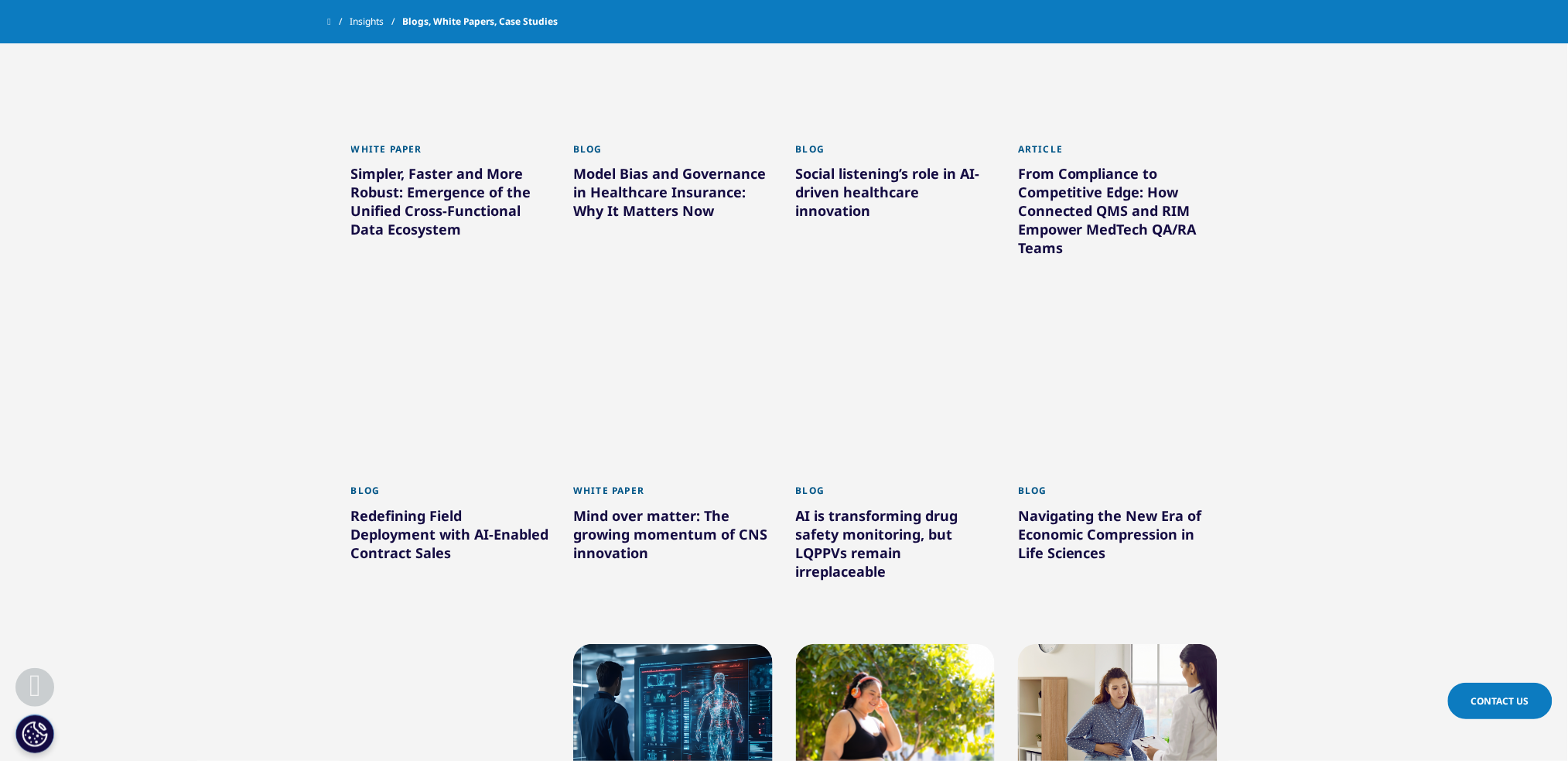
scroll to position [780, 0]
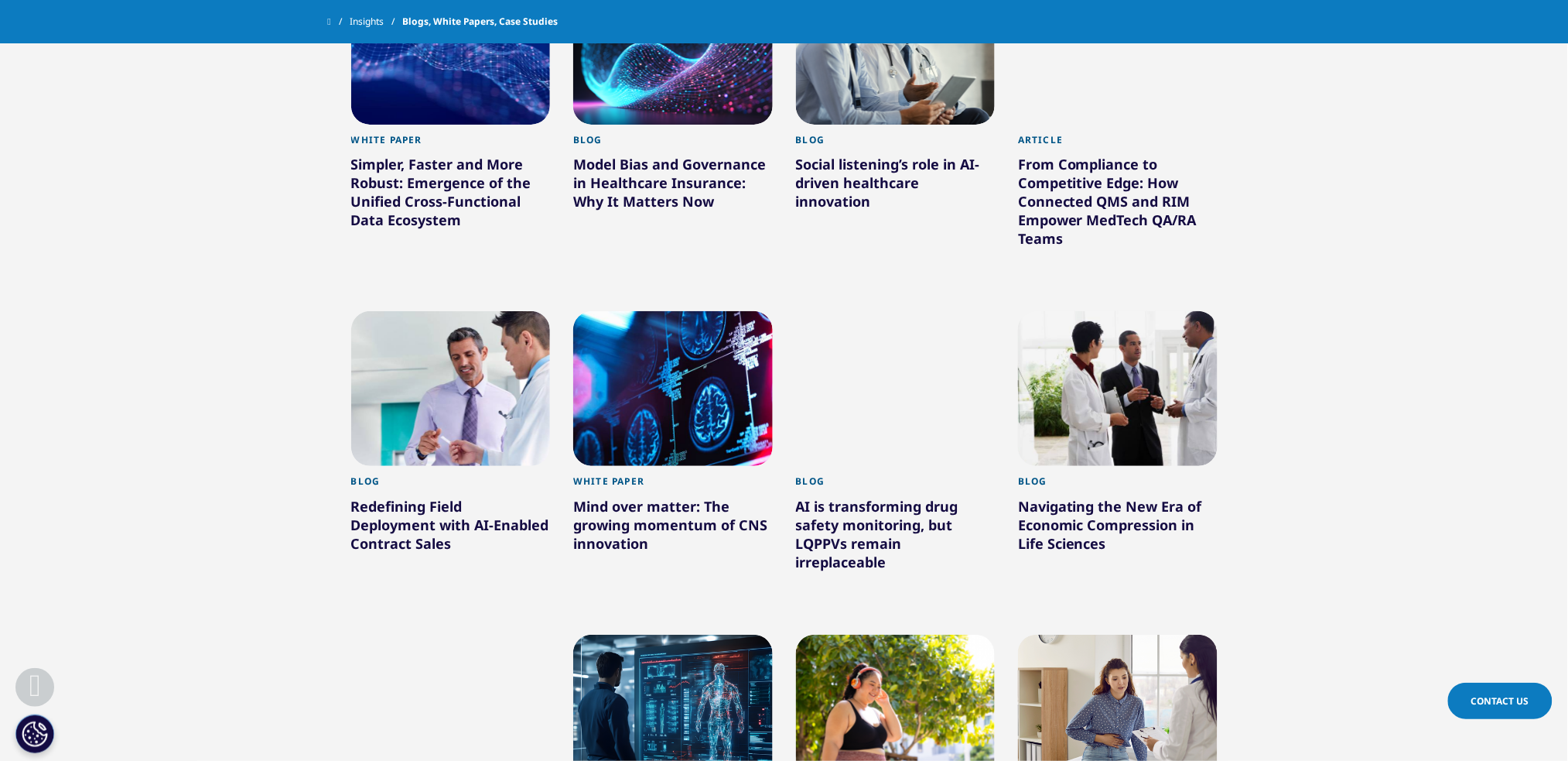
click at [629, 351] on div at bounding box center [673, 388] width 199 height 155
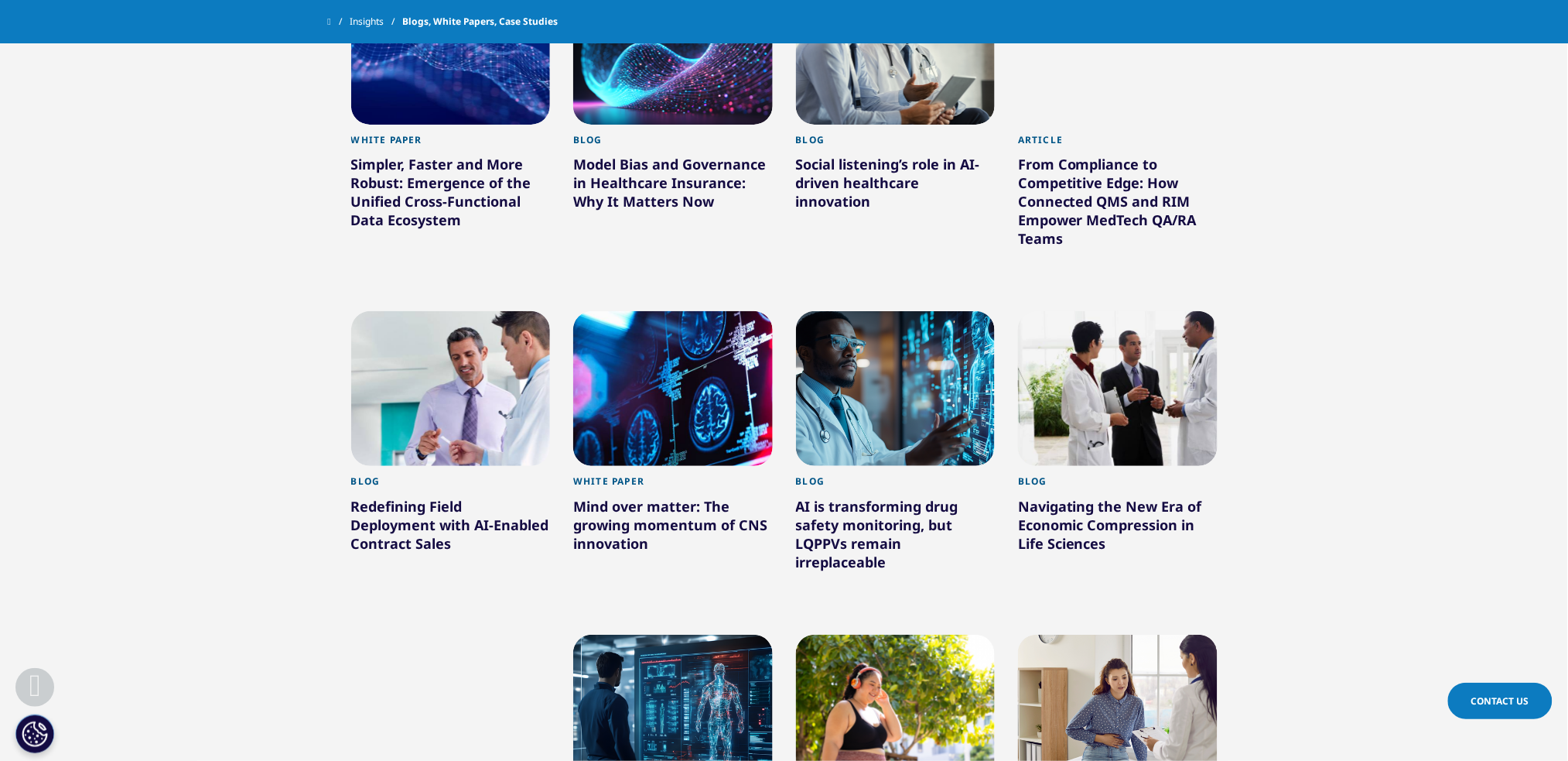
click at [879, 333] on div at bounding box center [896, 388] width 199 height 155
click at [1115, 377] on div at bounding box center [1117, 388] width 199 height 155
